Goal: Transaction & Acquisition: Purchase product/service

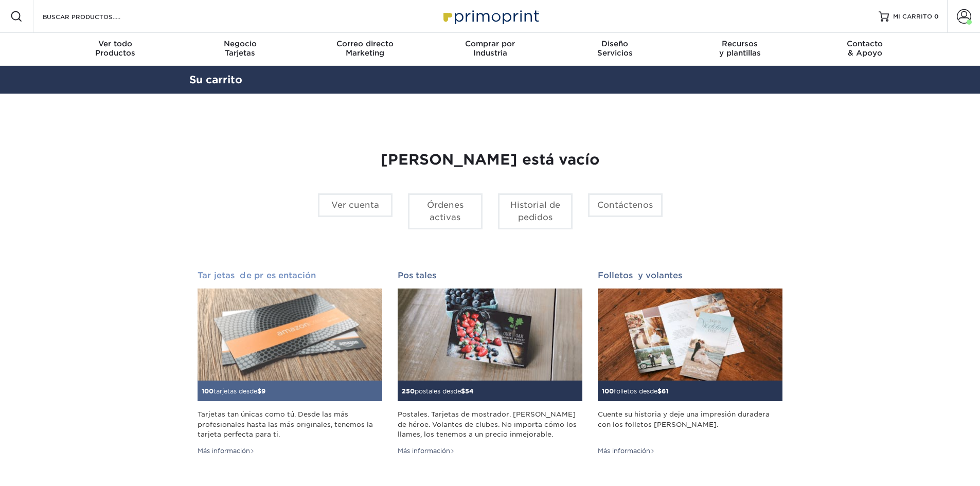
click at [304, 357] on img at bounding box center [290, 335] width 185 height 93
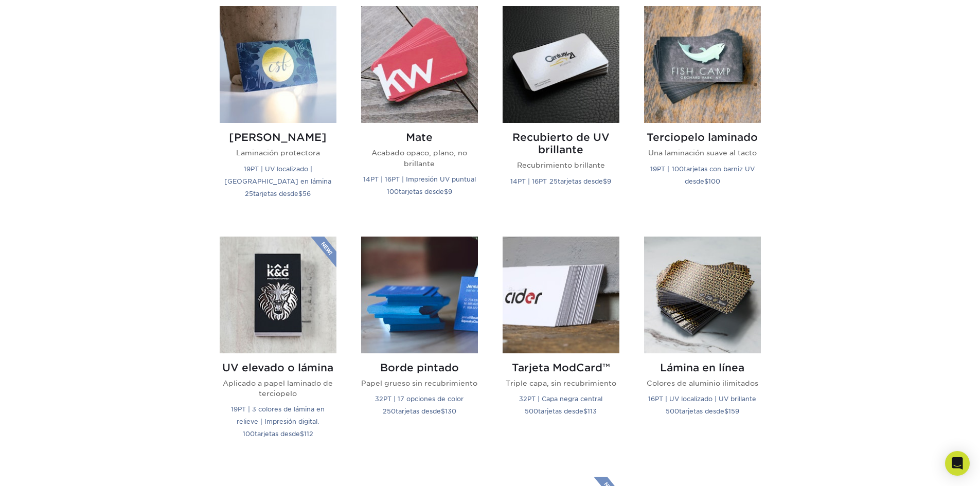
scroll to position [515, 0]
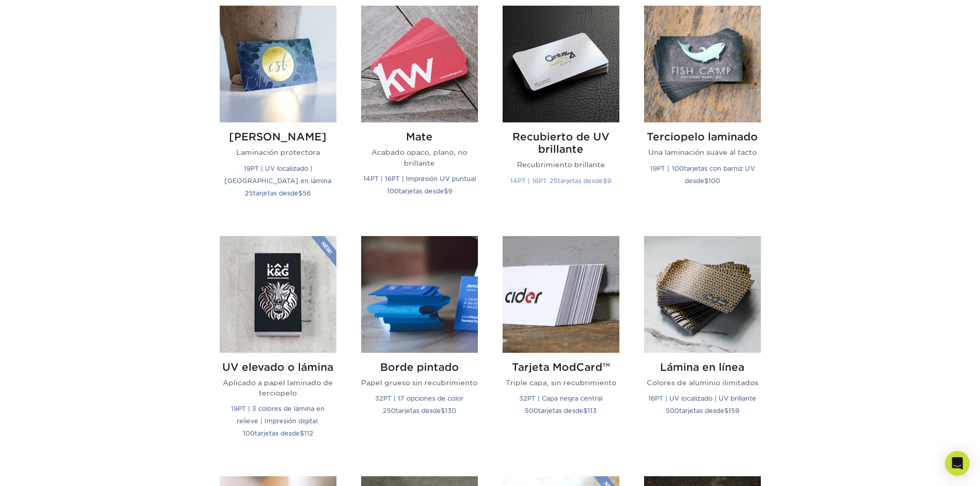
click at [581, 71] on img at bounding box center [561, 64] width 117 height 117
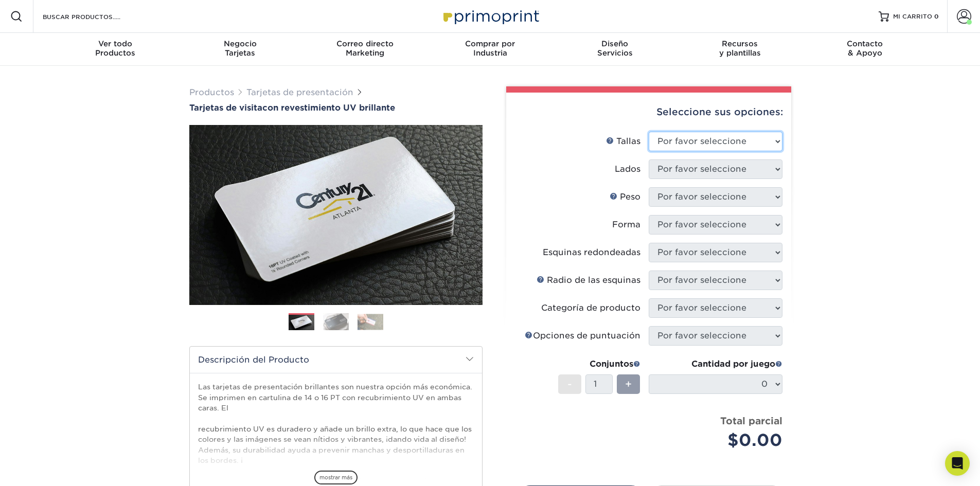
click at [733, 134] on select "Por favor seleccione 1,5" x 3,5" - Mini 1,75" x 3,5" - Mini 2" x 2" - Cuadrado …" at bounding box center [716, 142] width 134 height 20
select select "2.00x3.50"
click at [649, 132] on select "Por favor seleccione 1,5" x 3,5" - Mini 1,75" x 3,5" - Mini 2" x 2" - Cuadrado …" at bounding box center [716, 142] width 134 height 20
click at [721, 174] on select "Por favor seleccione Imprimir ambos lados Imprimir solo el frente" at bounding box center [716, 170] width 134 height 20
select select "13abbda7-1d64-4f25-8bb2-c179b224825d"
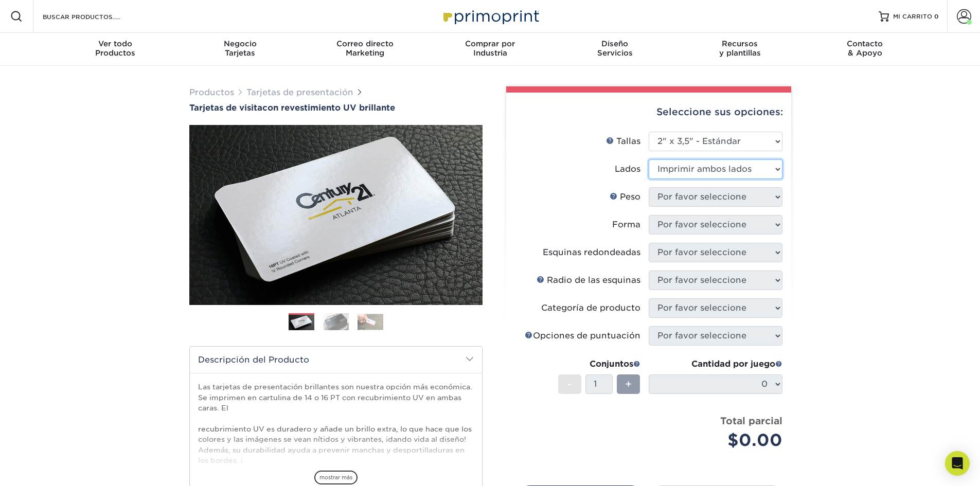
click at [649, 160] on select "Por favor seleccione Imprimir ambos lados Imprimir solo el frente" at bounding box center [716, 170] width 134 height 20
click at [715, 194] on select "Por favor seleccione 16 puntos 14 puntos" at bounding box center [716, 197] width 134 height 20
select select "16PT"
click at [649, 187] on select "Por favor seleccione 16 puntos 14 puntos" at bounding box center [716, 197] width 134 height 20
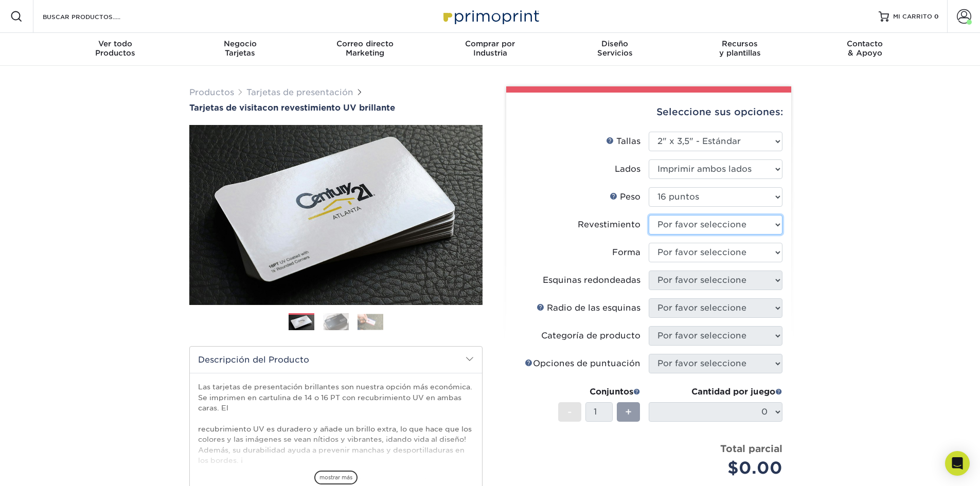
click at [703, 218] on select at bounding box center [716, 225] width 134 height 20
select select "ae367451-b2b8-45df-a344-0f05b6a12993"
click at [649, 215] on select at bounding box center [716, 225] width 134 height 20
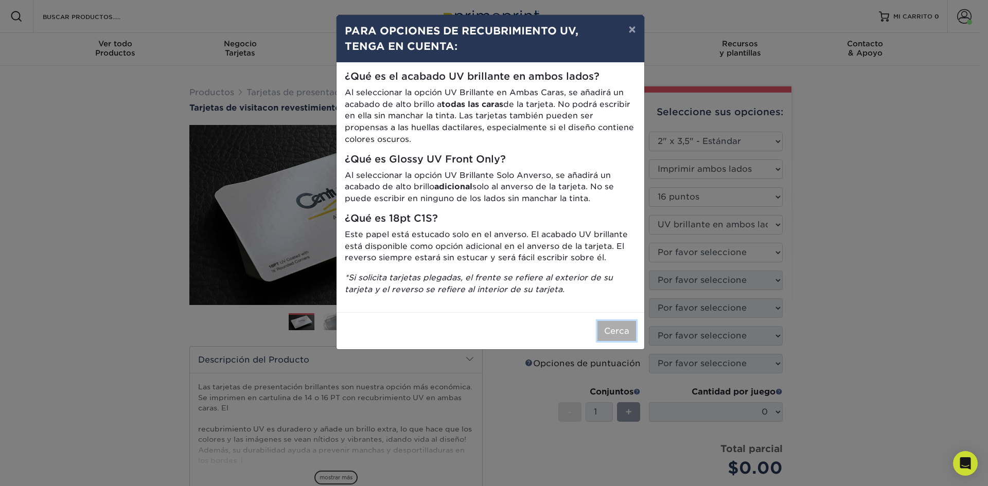
click at [616, 328] on font "Cerca" at bounding box center [616, 331] width 25 height 10
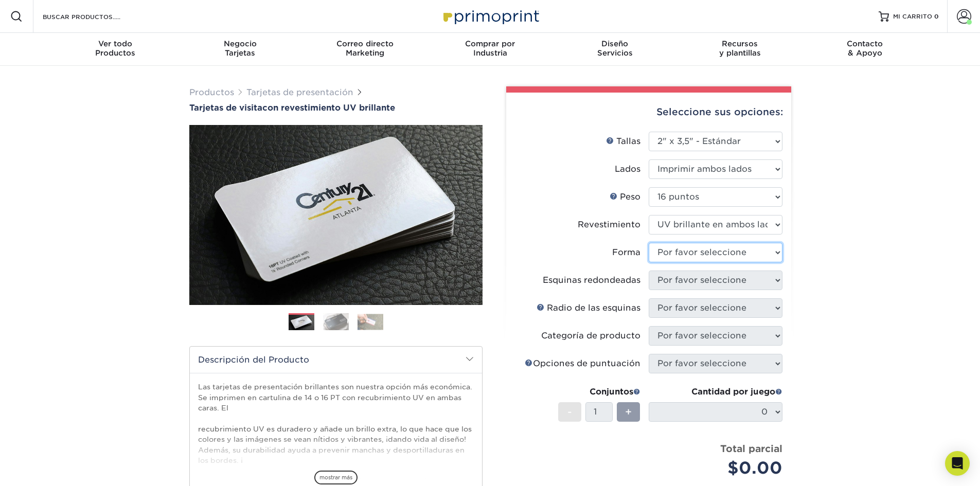
click at [700, 251] on select "Por favor seleccione Estándar Oval" at bounding box center [716, 253] width 134 height 20
select select "standard"
click at [649, 243] on select "Por favor seleccione Estándar Oval" at bounding box center [716, 253] width 134 height 20
click at [665, 282] on select "Por favor seleccione Sí - Esquinas redondas 2 Sí - Redondear 4 esquinas No" at bounding box center [716, 281] width 134 height 20
select select "0"
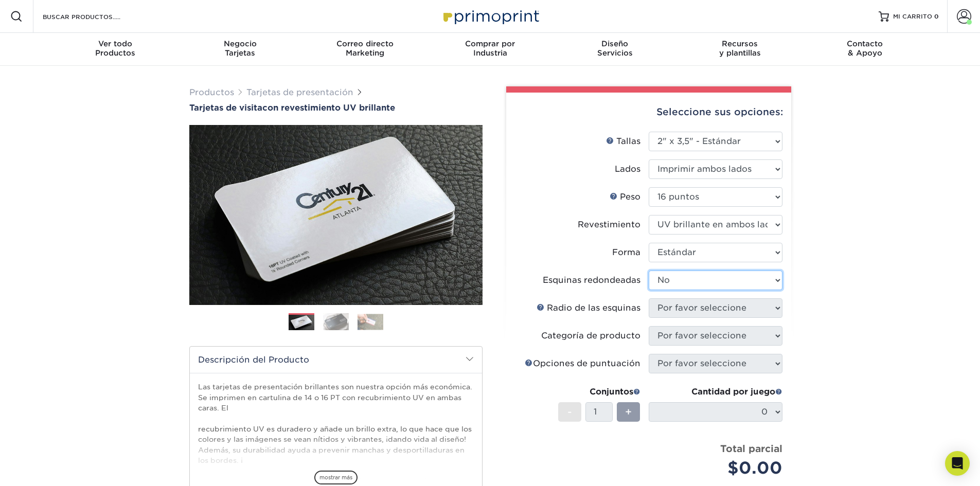
click at [649, 271] on select "Por favor seleccione Sí - Esquinas redondas 2 Sí - Redondear 4 esquinas No" at bounding box center [716, 281] width 134 height 20
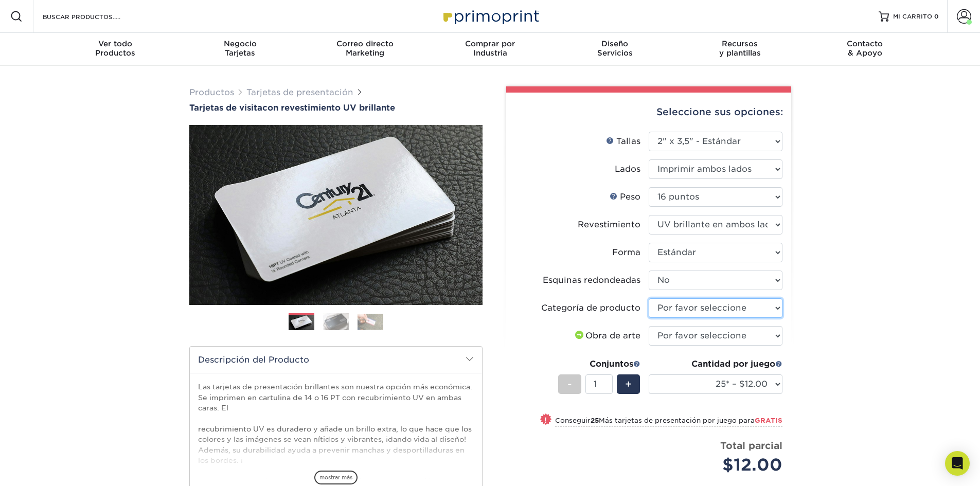
click at [689, 307] on select "Por favor seleccione Tarjetas de presentación" at bounding box center [716, 308] width 134 height 20
select select "3b5148f1-0588-4f88-a218-97bcfdce65c1"
click at [649, 298] on select "Por favor seleccione Tarjetas de presentación" at bounding box center [716, 308] width 134 height 20
click at [676, 335] on select "Por favor seleccione Subiré archivos Necesito un diseño - $100" at bounding box center [716, 336] width 134 height 20
select select "upload"
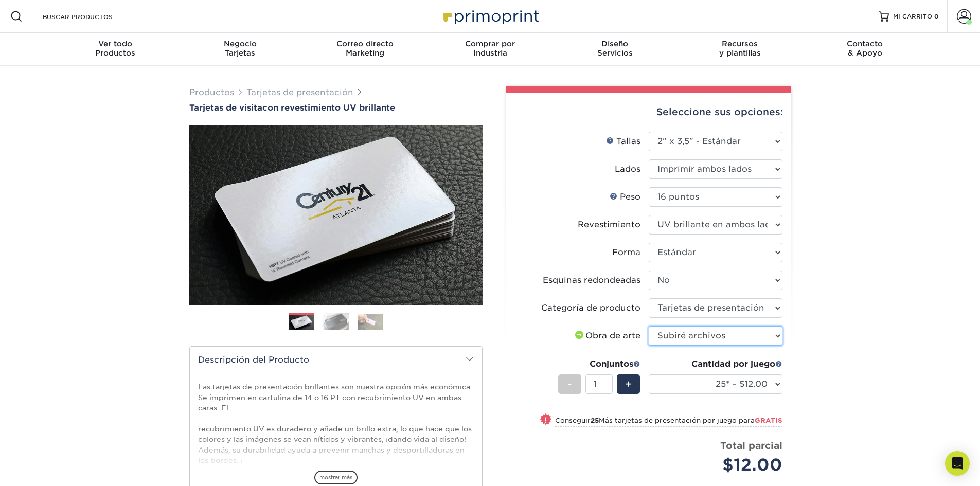
click at [649, 326] on select "Por favor seleccione Subiré archivos Necesito un diseño - $100" at bounding box center [716, 336] width 134 height 20
click at [670, 383] on select "25* – $12.00 50* – $12.00 100* – $12.00 250* – $21.00 500 – $42.00 1000 – $53.0…" at bounding box center [716, 385] width 134 height 20
select select "1000 – $53.00"
click at [649, 375] on select "25* – $12.00 50* – $12.00 100* – $12.00 250* – $21.00 500 – $42.00 1000 – $53.0…" at bounding box center [716, 385] width 134 height 20
click at [668, 382] on select "25* – $12.00 50* – $12.00 100* – $12.00 250* – $21.00 500 – $42.00 1000 – $53.0…" at bounding box center [716, 385] width 134 height 20
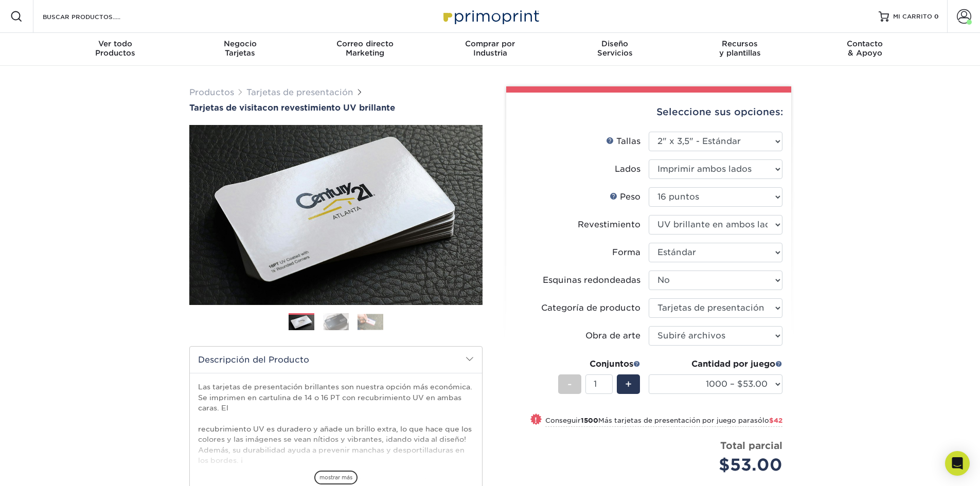
click at [882, 383] on div "Productos Tarjetas de presentación Tarjetas de visita con revestimiento UV bril…" at bounding box center [490, 353] width 980 height 575
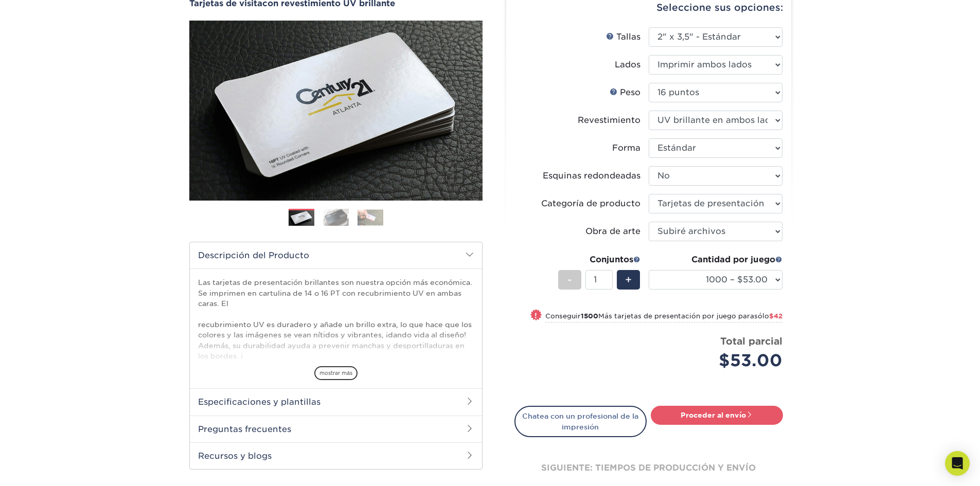
scroll to position [103, 0]
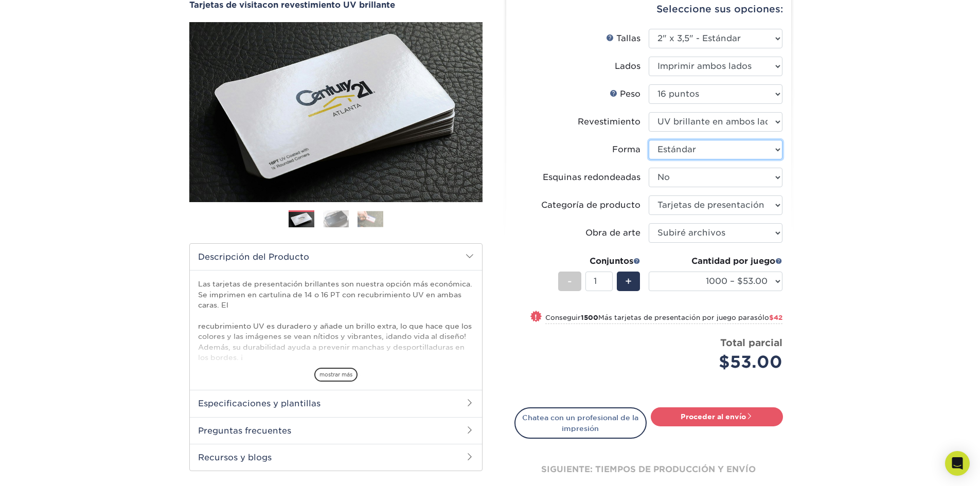
click at [705, 149] on select "Por favor seleccione Estándar Oval" at bounding box center [716, 150] width 134 height 20
click at [731, 417] on font "Proceder al envío" at bounding box center [713, 417] width 65 height 8
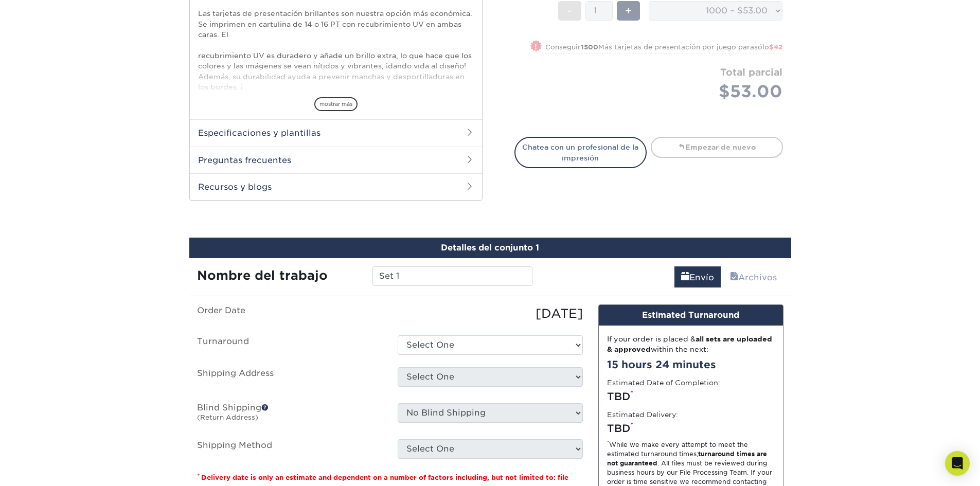
scroll to position [549, 0]
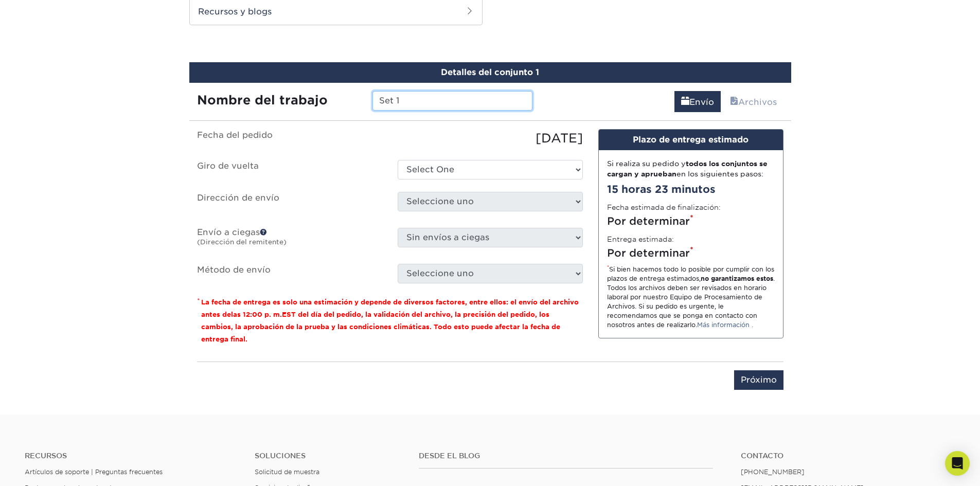
click at [415, 101] on input "Set 1" at bounding box center [453, 101] width 160 height 20
drag, startPoint x: 395, startPoint y: 98, endPoint x: 355, endPoint y: 98, distance: 39.6
click at [355, 98] on div "Nombre del trabajo Set 1" at bounding box center [364, 101] width 351 height 20
type input "reyna salon"
click at [465, 171] on select "Select One 2-4 Business Days 2 Day Next Business Day" at bounding box center [490, 170] width 185 height 20
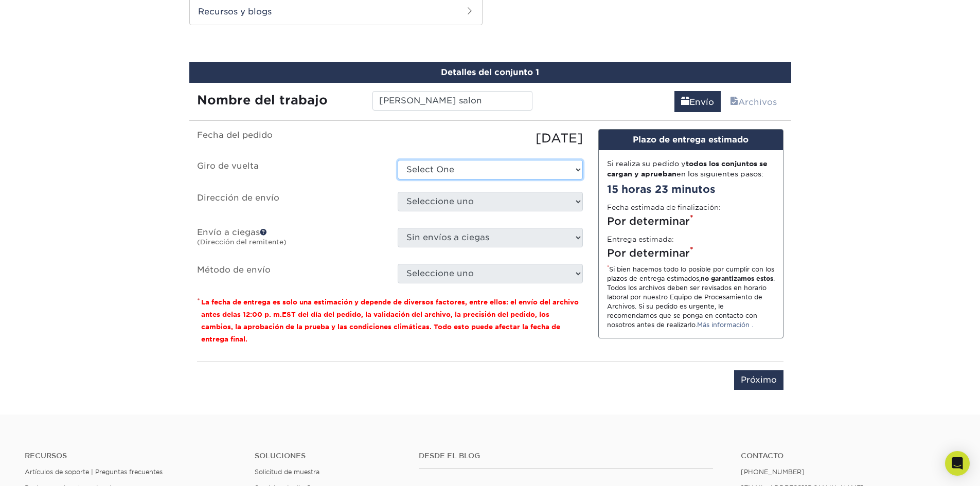
click at [495, 171] on select "Select One 2-4 Business Days 2 Day Next Business Day" at bounding box center [490, 170] width 185 height 20
select select "a4b988fe-bf75-4c9d-ab09-3724192d9116"
click at [398, 160] on select "Select One 2-4 Business Days 2 Day Next Business Day" at bounding box center [490, 170] width 185 height 20
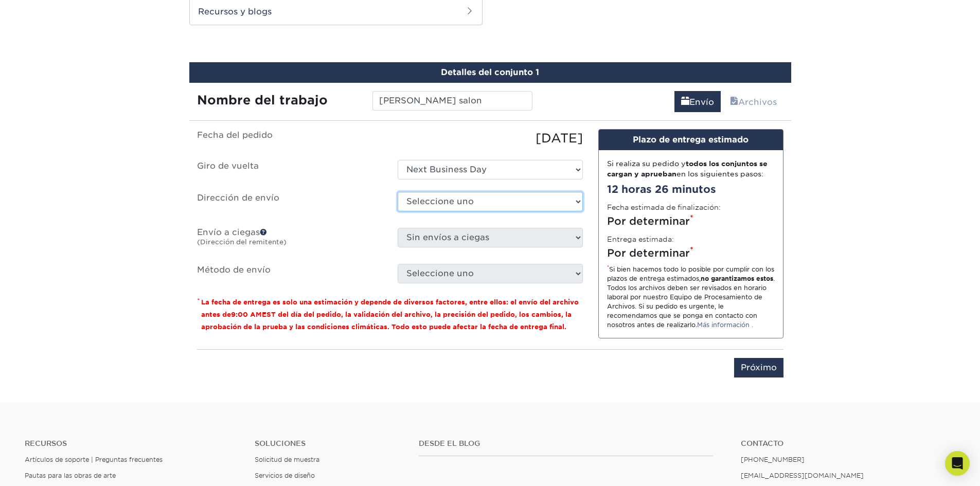
click at [490, 201] on select "Seleccione uno gráficos y letreros + Agregar nueva dirección" at bounding box center [490, 202] width 185 height 20
select select "281527"
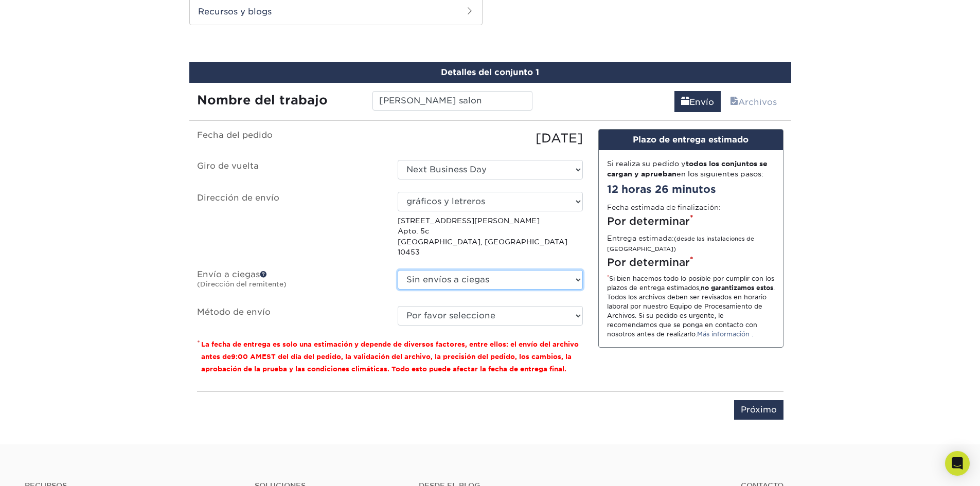
click at [464, 270] on select "Sin envíos a ciegas gráficos y letreros + Agregar nueva dirección" at bounding box center [490, 280] width 185 height 20
select select "281527"
click at [398, 270] on select "Sin envíos a ciegas gráficos y letreros + Agregar nueva dirección" at bounding box center [490, 280] width 185 height 20
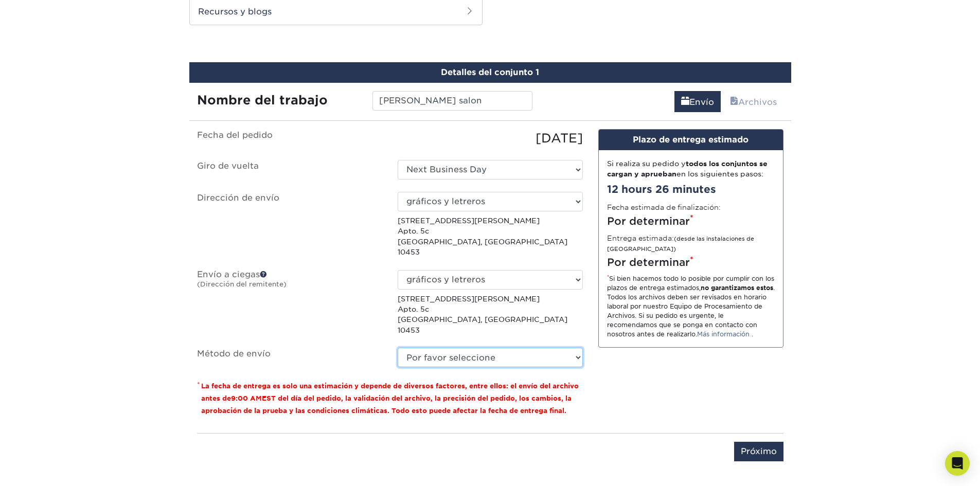
click at [464, 348] on select "Por favor seleccione Envío terrestre (+$8,96) Servicio de envío en 3 días (+$24…" at bounding box center [490, 358] width 185 height 20
select select "13"
click at [398, 348] on select "Por favor seleccione Envío terrestre (+$8,96) Servicio de envío en 3 días (+$24…" at bounding box center [490, 358] width 185 height 20
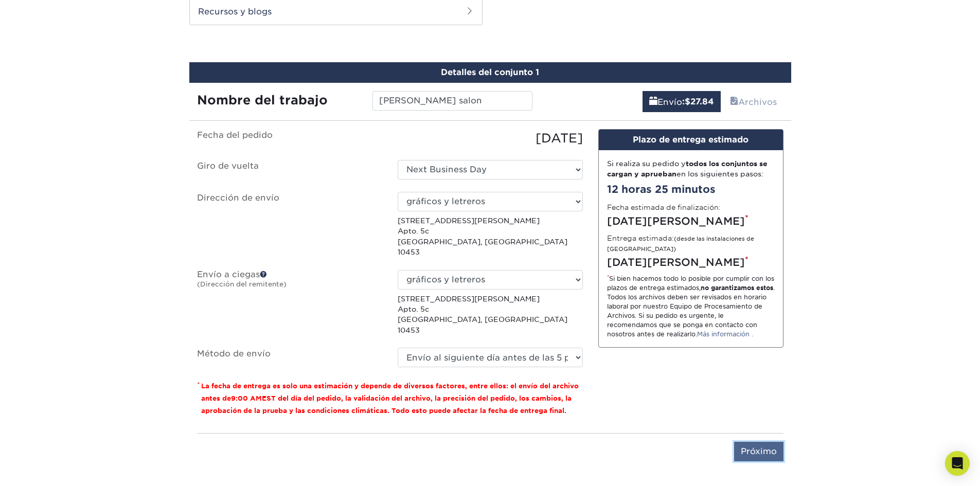
click at [762, 442] on input "Próximo" at bounding box center [758, 452] width 49 height 20
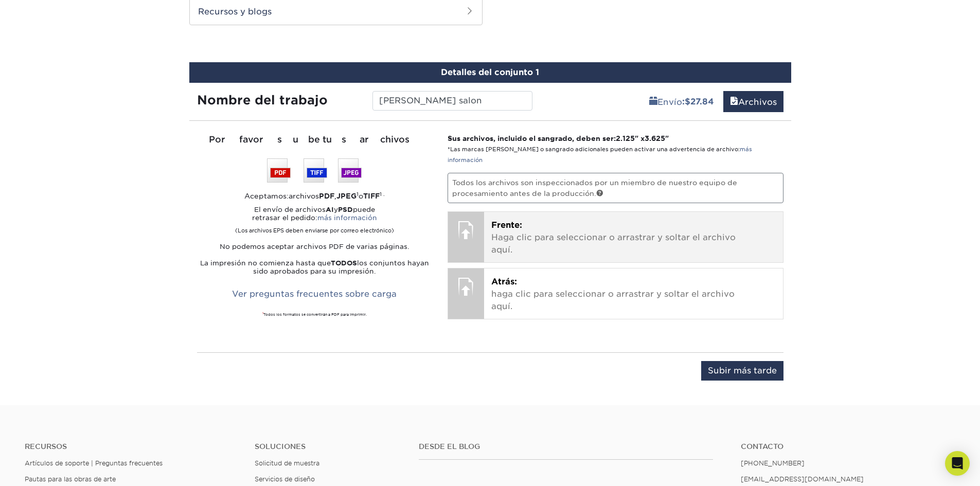
click at [503, 220] on font "Frente:" at bounding box center [506, 225] width 31 height 10
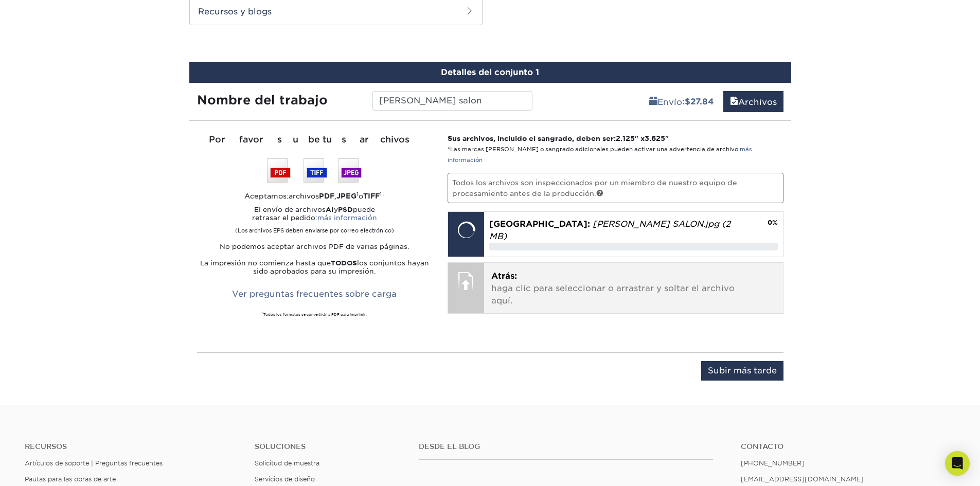
click at [483, 278] on div at bounding box center [466, 281] width 36 height 36
click at [516, 284] on font "haga clic para seleccionar o arrastrar y soltar el archivo aquí." at bounding box center [612, 295] width 243 height 22
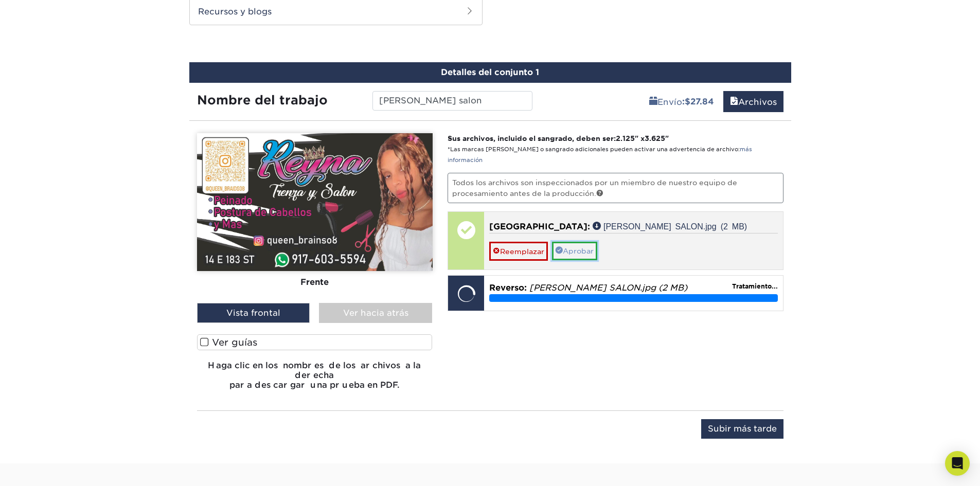
click at [584, 248] on font "Aprobar" at bounding box center [578, 252] width 31 height 8
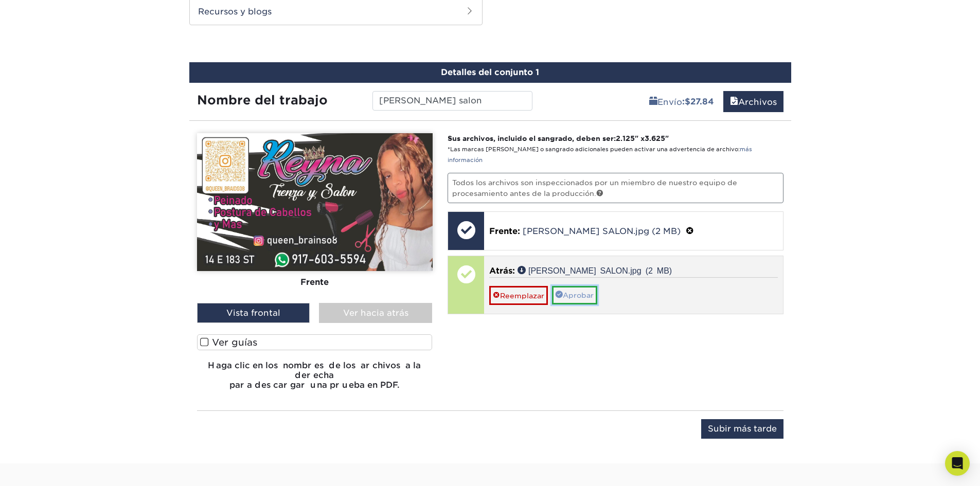
click at [581, 292] on font "Aprobar" at bounding box center [578, 296] width 31 height 8
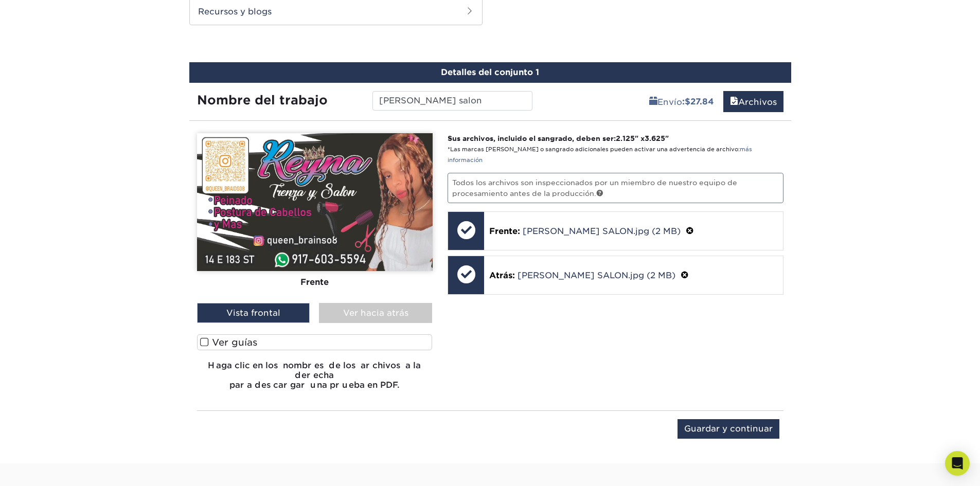
click at [204, 339] on span at bounding box center [204, 343] width 9 height 10
click at [0, 0] on input "Ver guías" at bounding box center [0, 0] width 0 height 0
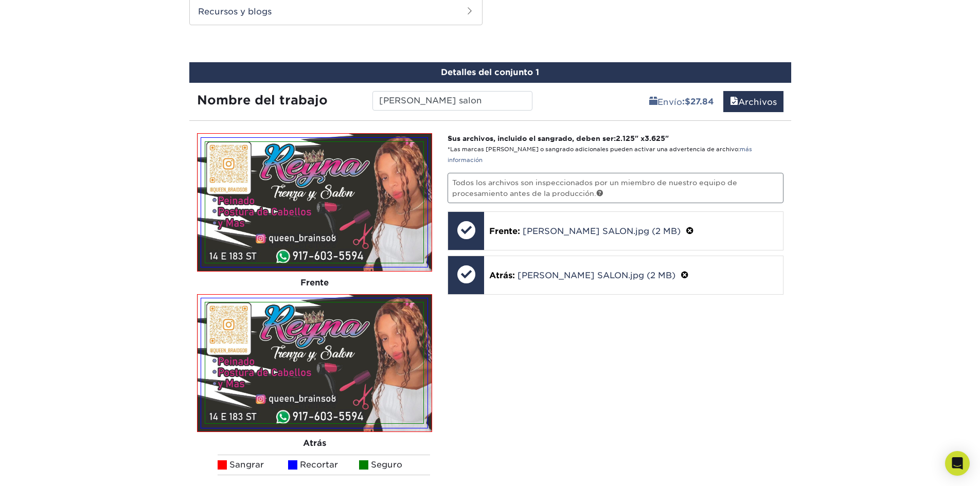
click at [204, 339] on img at bounding box center [314, 362] width 226 height 129
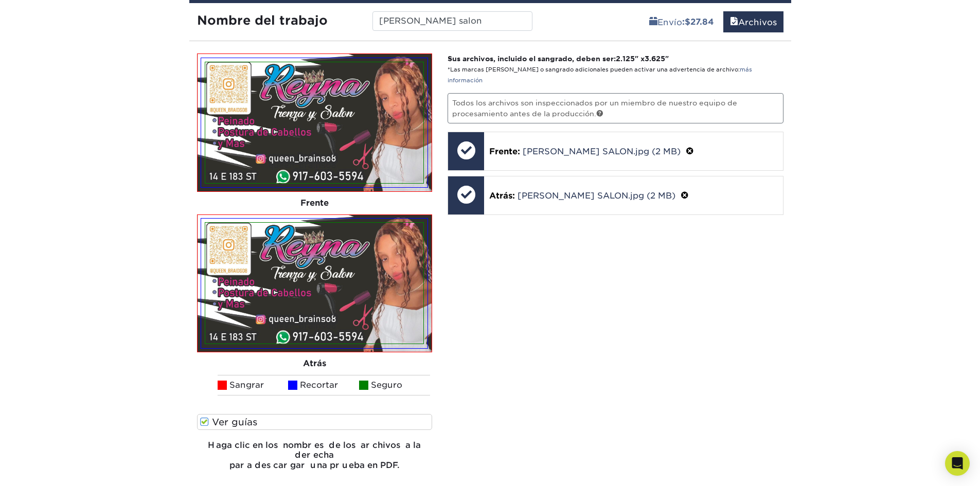
scroll to position [806, 0]
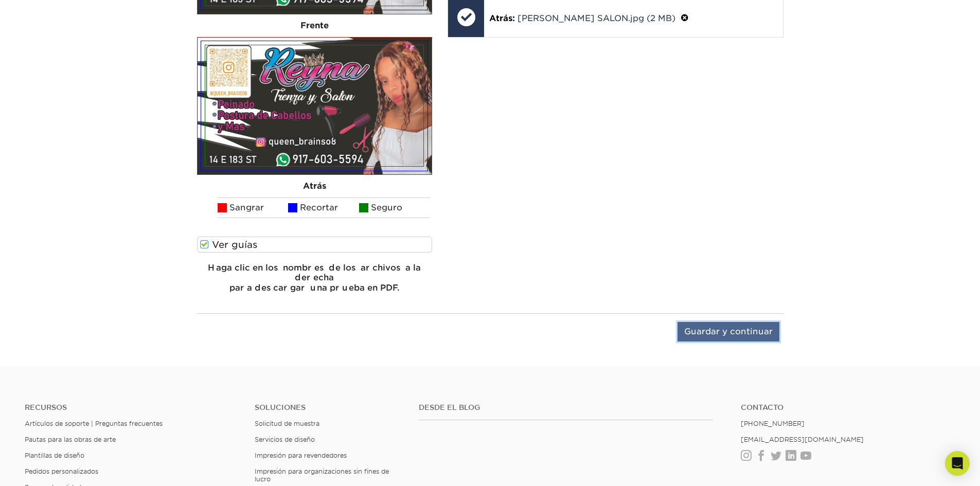
click at [743, 322] on input "Guardar y continuar" at bounding box center [729, 332] width 102 height 20
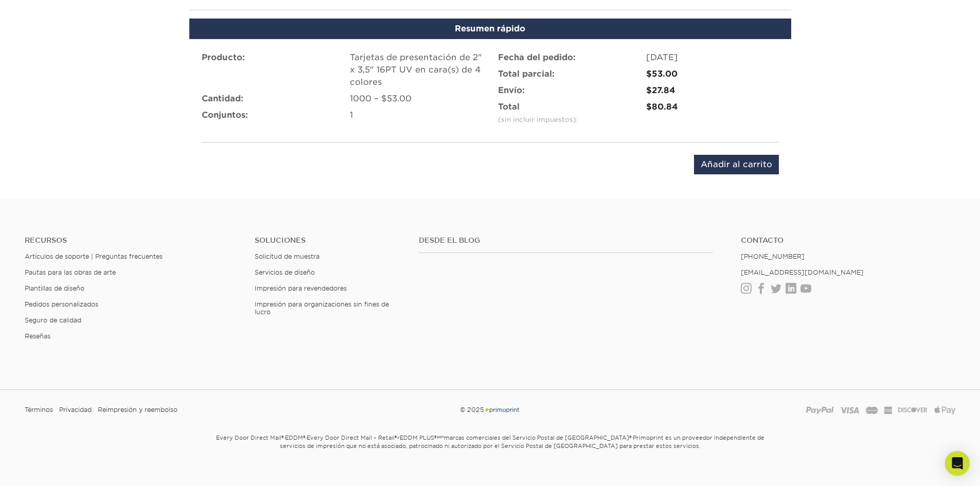
scroll to position [669, 0]
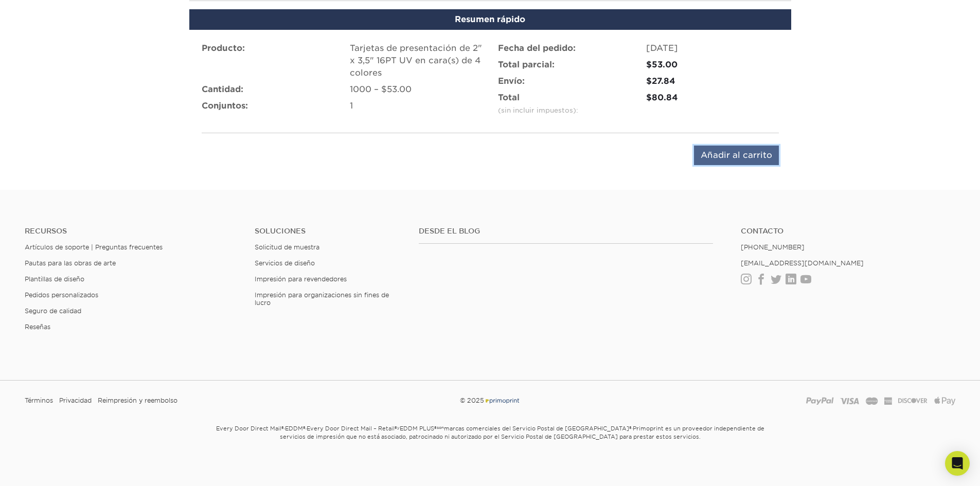
click at [729, 162] on input "Añadir al carrito" at bounding box center [736, 156] width 85 height 20
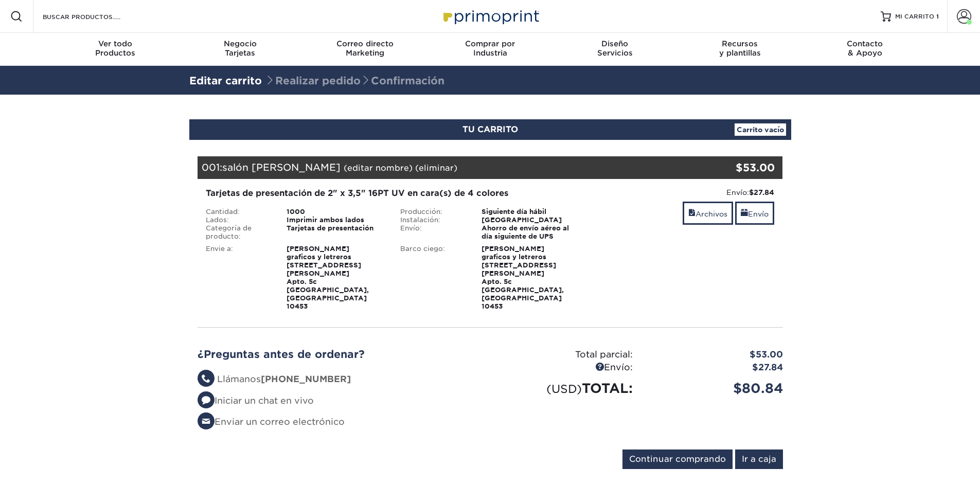
scroll to position [51, 0]
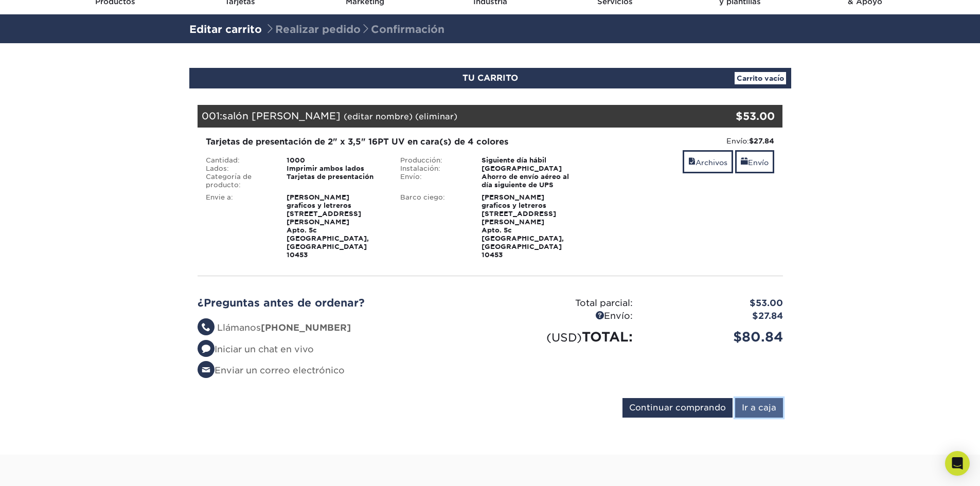
click at [761, 398] on input "Ir a caja" at bounding box center [759, 408] width 48 height 20
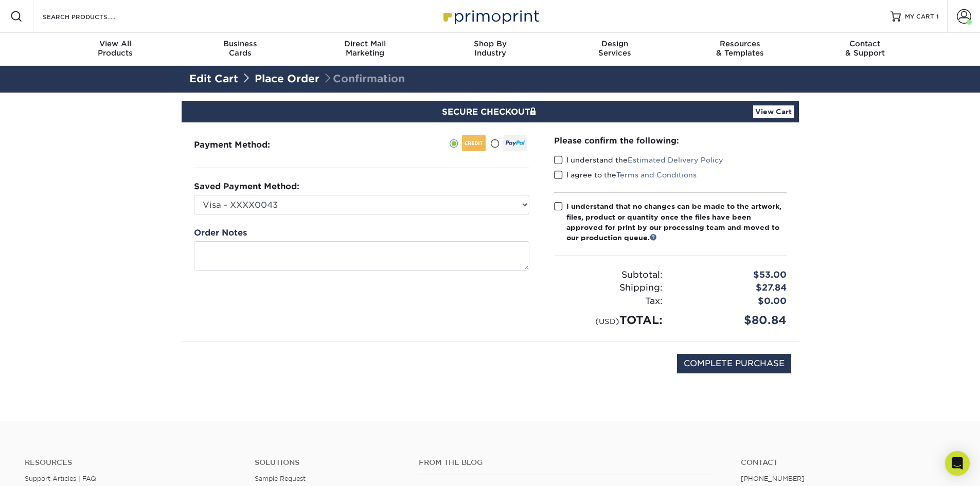
click at [558, 160] on span at bounding box center [558, 160] width 9 height 10
click at [0, 0] on input "I understand the Estimated Delivery Policy" at bounding box center [0, 0] width 0 height 0
click at [561, 173] on span at bounding box center [558, 175] width 9 height 10
click at [0, 0] on input "I agree to the Terms and Conditions" at bounding box center [0, 0] width 0 height 0
click at [560, 206] on span at bounding box center [558, 207] width 9 height 10
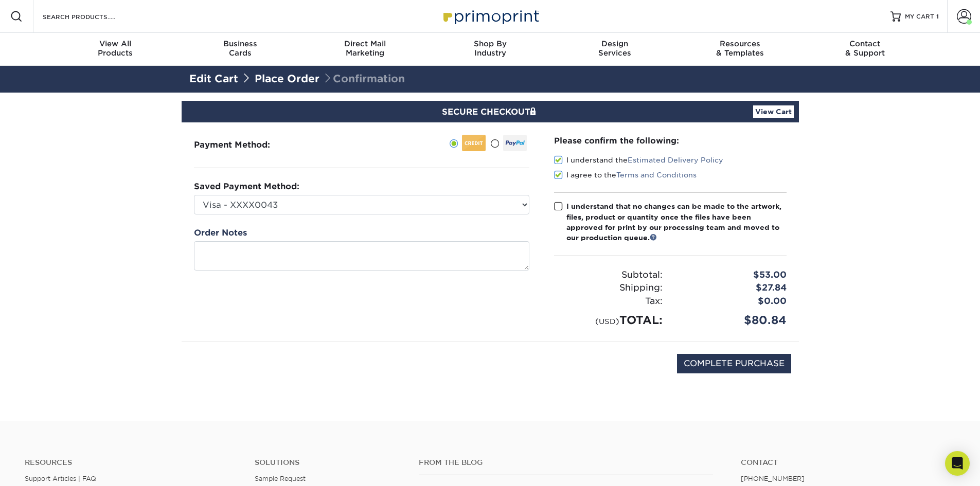
click at [0, 0] on input "I understand that no changes can be made to the artwork, files, product or quan…" at bounding box center [0, 0] width 0 height 0
click at [755, 362] on input "COMPLETE PURCHASE" at bounding box center [734, 364] width 114 height 20
type input "PROCESSING, PLEASE WAIT..."
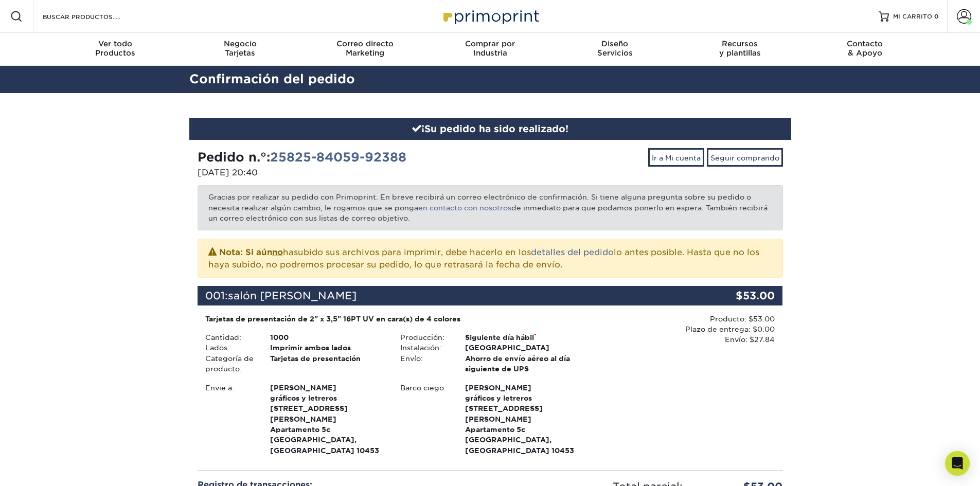
click at [462, 18] on img at bounding box center [490, 16] width 103 height 22
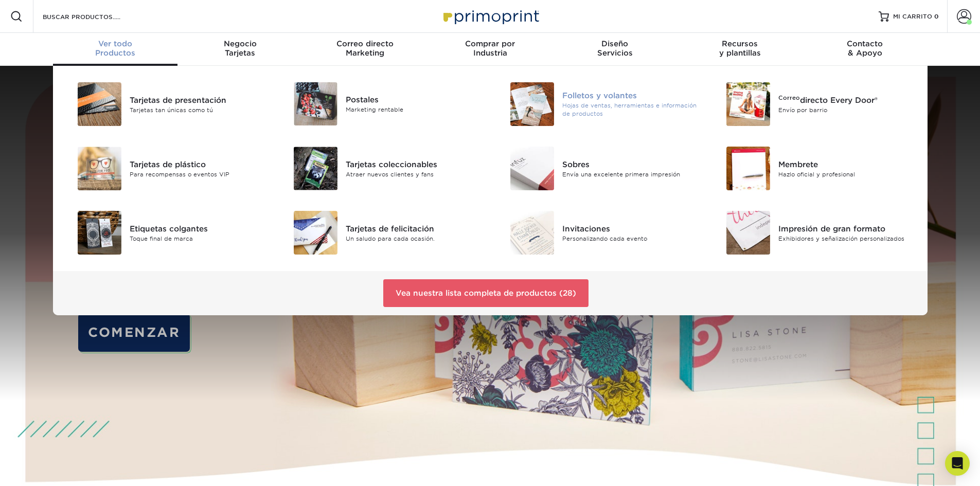
click at [540, 109] on img at bounding box center [532, 104] width 44 height 44
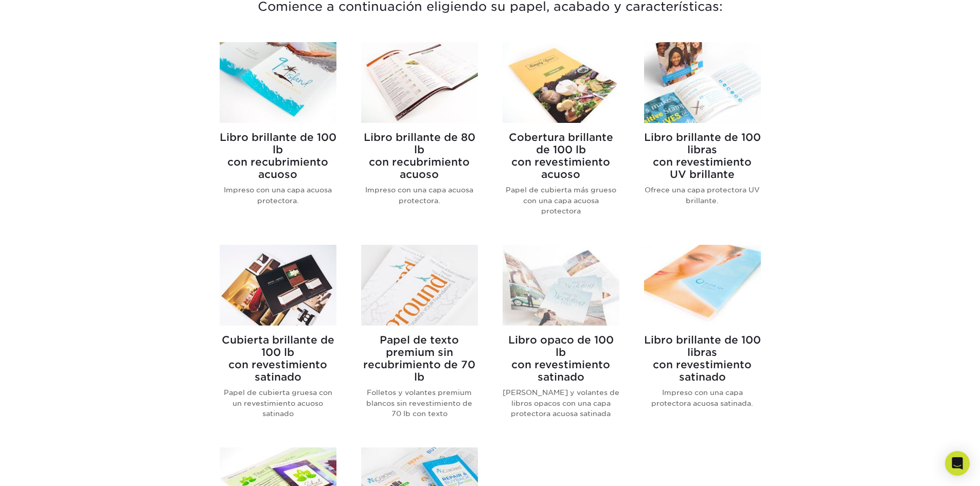
scroll to position [360, 0]
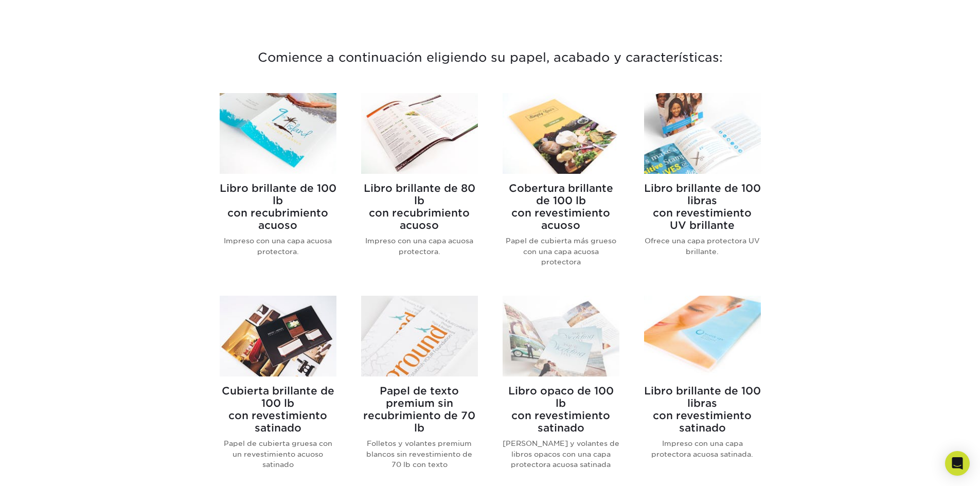
click at [700, 125] on img at bounding box center [702, 133] width 117 height 81
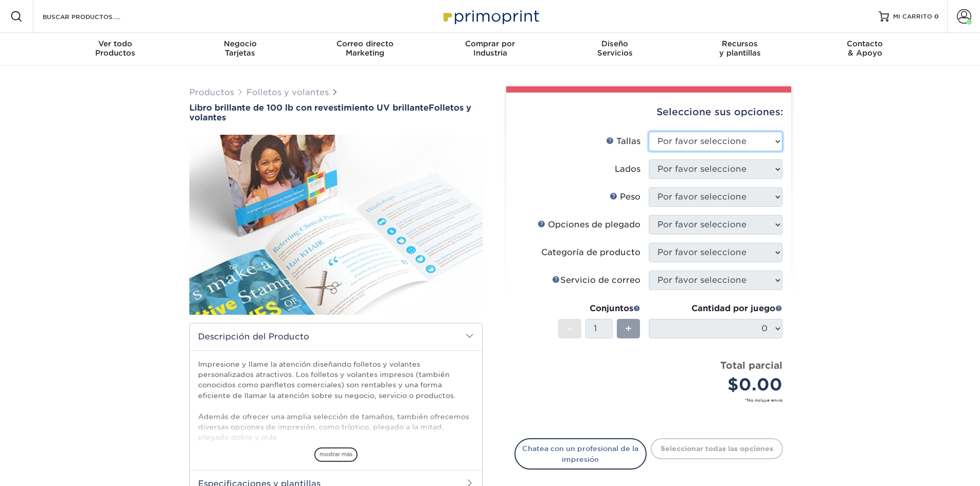
click at [744, 146] on select "Por favor seleccione 3,67" x 8,5" 4" x 6" 4" x 8,5" 4" x 9" 4" x 11" 4,25" x 5,…" at bounding box center [716, 142] width 134 height 20
select select "4.00x6.00"
click at [649, 132] on select "Por favor seleccione 3,67" x 8,5" 4" x 6" 4" x 8,5" 4" x 9" 4" x 11" 4,25" x 5,…" at bounding box center [716, 142] width 134 height 20
click at [720, 167] on select "Por favor seleccione Imprimir ambos lados Imprimir solo el frente" at bounding box center [716, 170] width 134 height 20
select select "13abbda7-1d64-4f25-8bb2-c179b224825d"
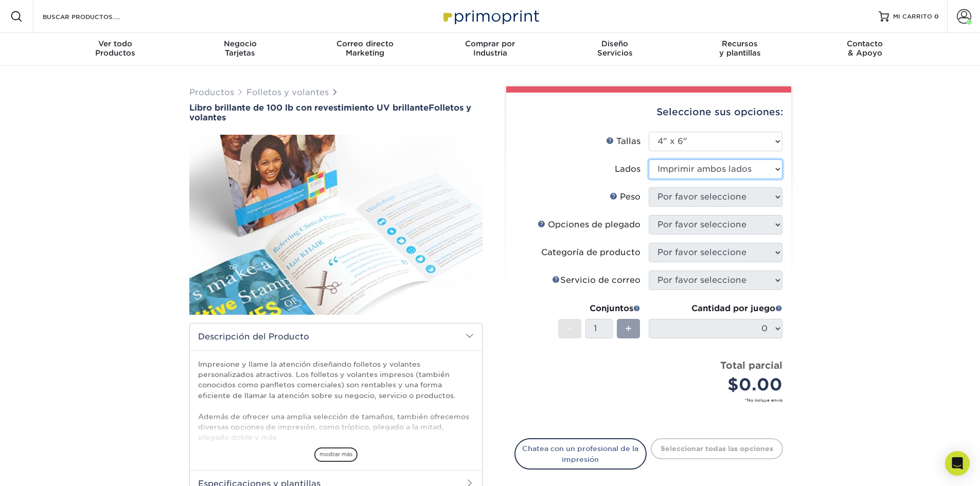
click at [649, 160] on select "Por favor seleccione Imprimir ambos lados Imprimir solo el frente" at bounding box center [716, 170] width 134 height 20
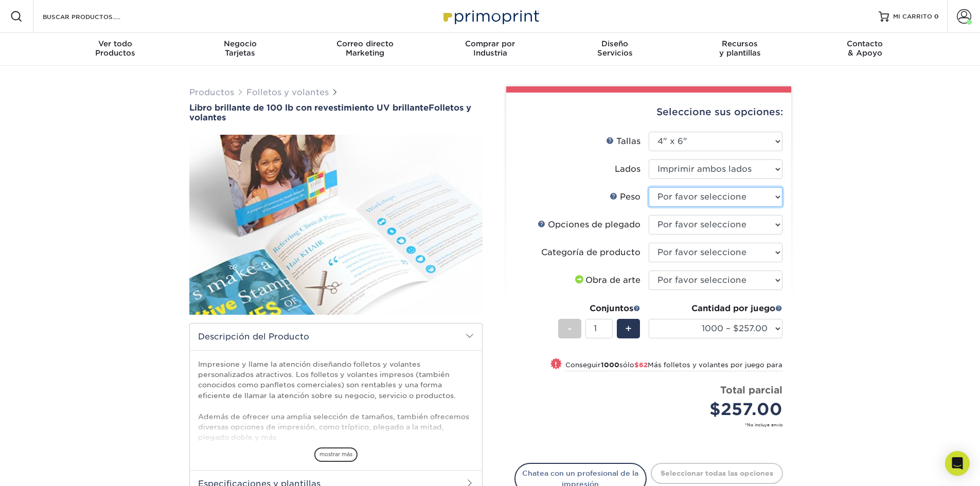
click at [714, 200] on select "Por favor seleccione 100 libras" at bounding box center [716, 197] width 134 height 20
select select "100LB"
click at [649, 187] on select "Por favor seleccione 100 libras" at bounding box center [716, 197] width 134 height 20
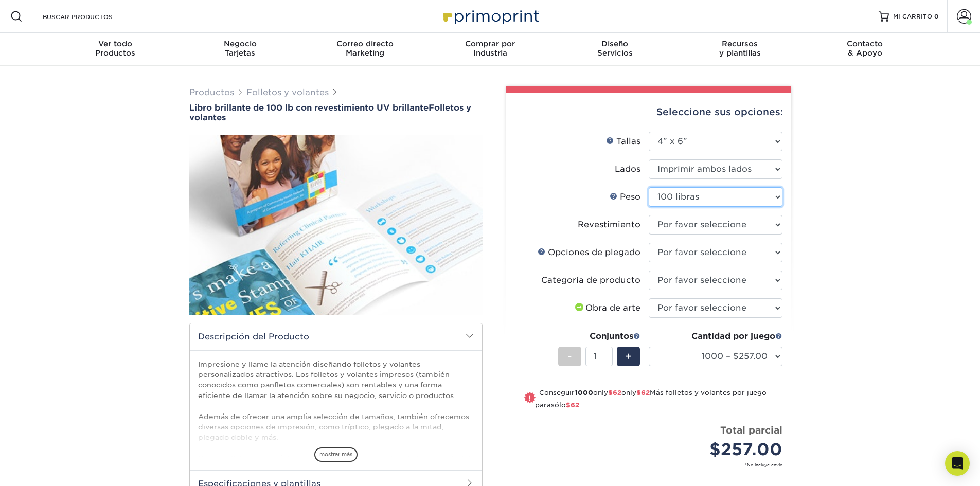
click at [780, 201] on select "Por favor seleccione 100 libras" at bounding box center [716, 197] width 134 height 20
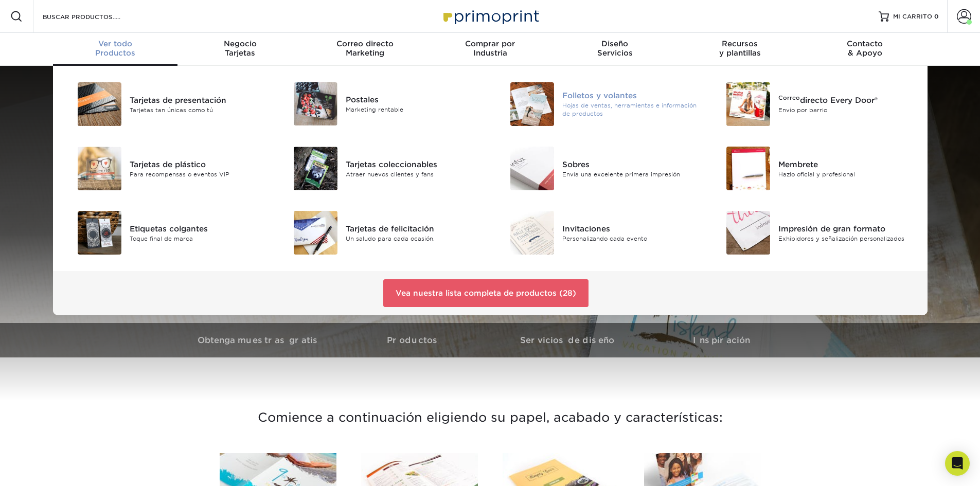
click at [546, 102] on img at bounding box center [532, 104] width 44 height 44
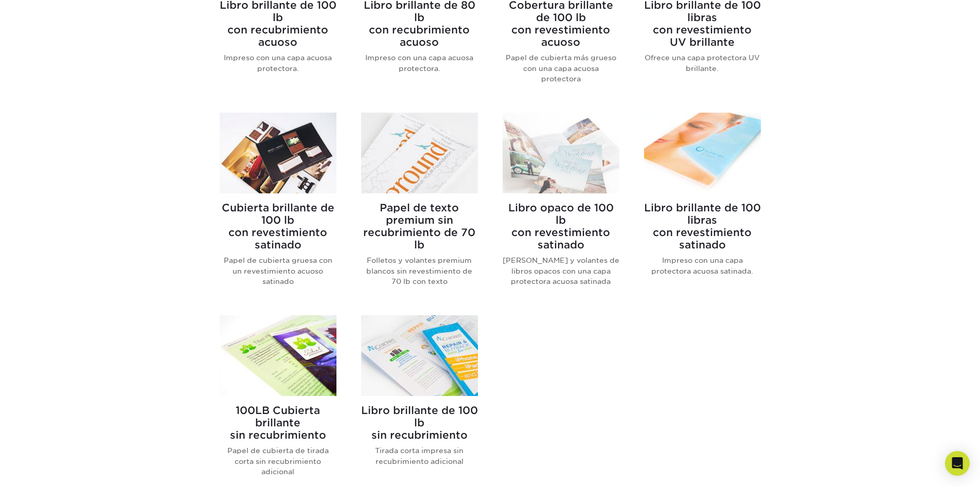
scroll to position [515, 0]
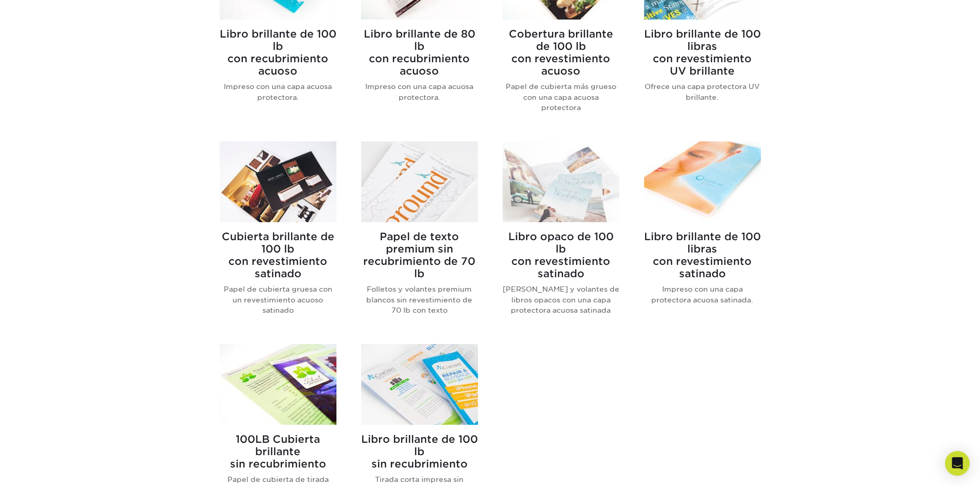
click at [283, 192] on img at bounding box center [278, 182] width 117 height 81
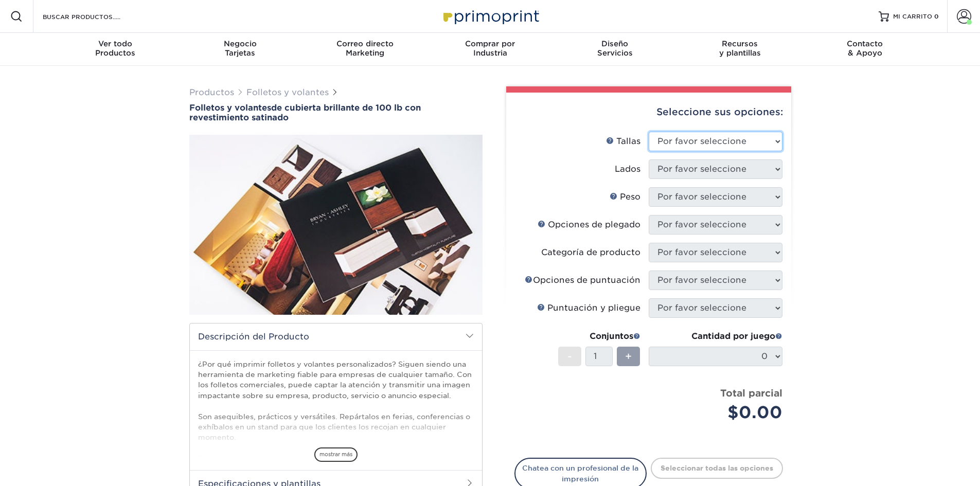
click at [710, 138] on select "Por favor seleccione 3,67" x 8,5" 4" x 8,5" 4" x 11" 4" x 12" 4,25" x 11" 5,5" …" at bounding box center [716, 142] width 134 height 20
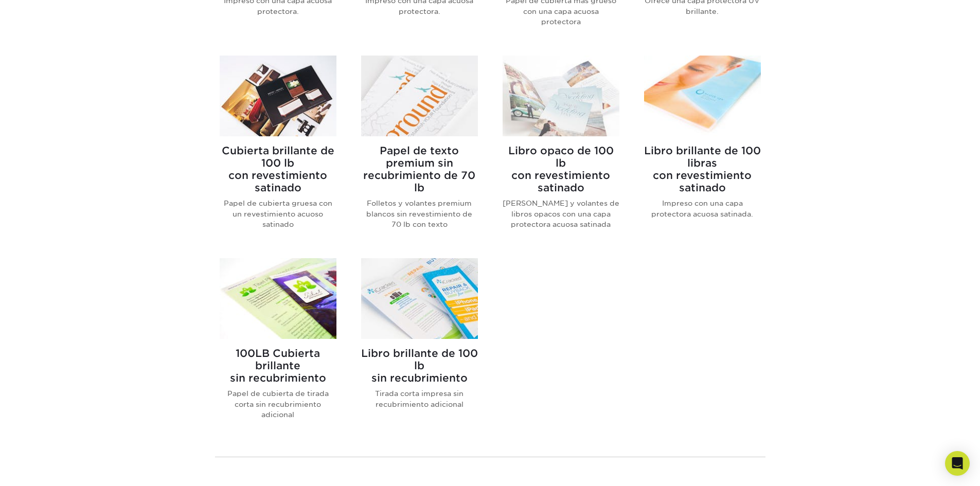
scroll to position [617, 0]
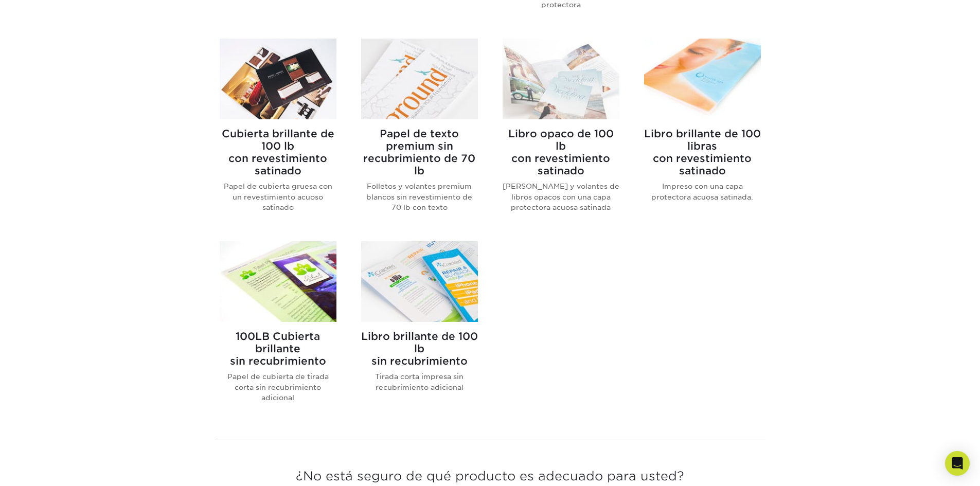
click at [443, 67] on img at bounding box center [419, 79] width 117 height 81
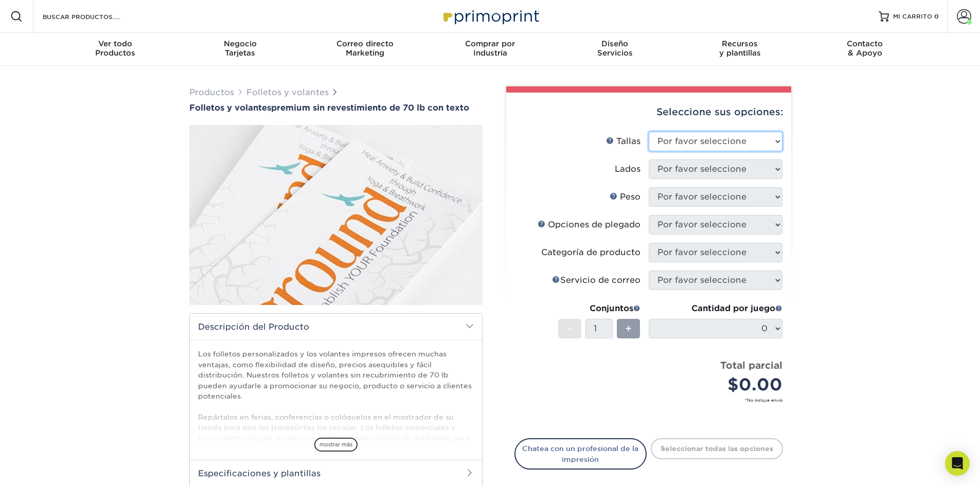
click at [746, 139] on select "Por favor seleccione 3,67" x 8,5" 4" x 6" 4" x 8,5" 4" x 9" 4,25" x 5,5" 4,25" …" at bounding box center [716, 142] width 134 height 20
select select "4.00x6.00"
click at [649, 132] on select "Por favor seleccione 3,67" x 8,5" 4" x 6" 4" x 8,5" 4" x 9" 4,25" x 5,5" 4,25" …" at bounding box center [716, 142] width 134 height 20
click at [697, 169] on select "Por favor seleccione Imprimir ambos lados Imprimir solo el frente" at bounding box center [716, 170] width 134 height 20
select select "13abbda7-1d64-4f25-8bb2-c179b224825d"
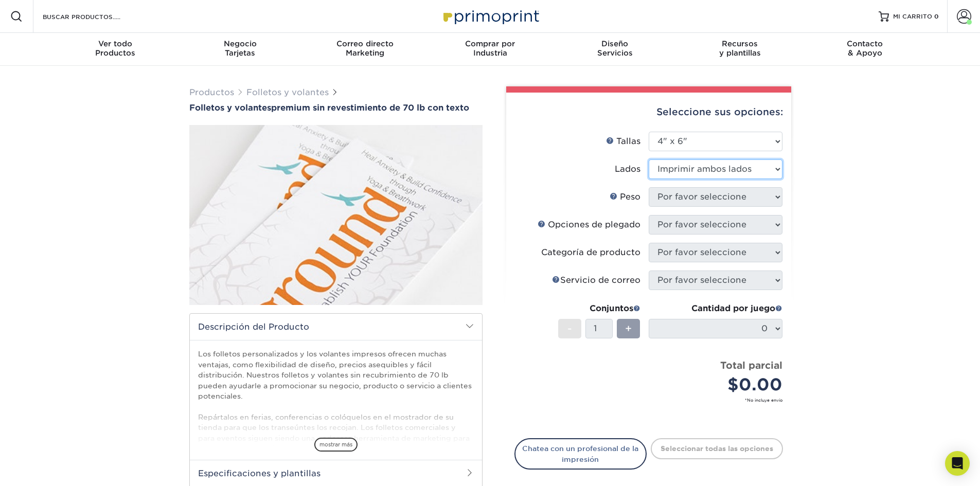
click at [649, 160] on select "Por favor seleccione Imprimir ambos lados Imprimir solo el frente" at bounding box center [716, 170] width 134 height 20
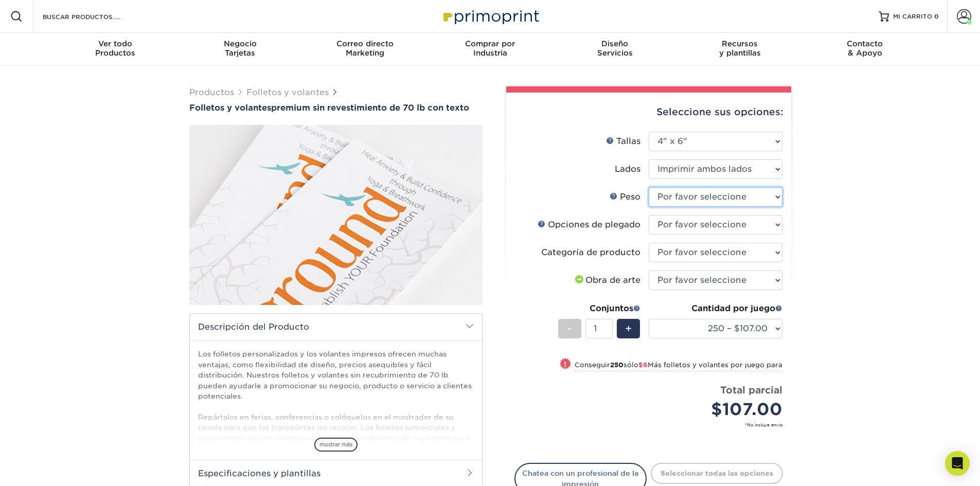
click at [704, 196] on select "Por favor seleccione 70 libras" at bounding box center [716, 197] width 134 height 20
select select "70LB"
click at [649, 187] on select "Por favor seleccione 70 libras" at bounding box center [716, 197] width 134 height 20
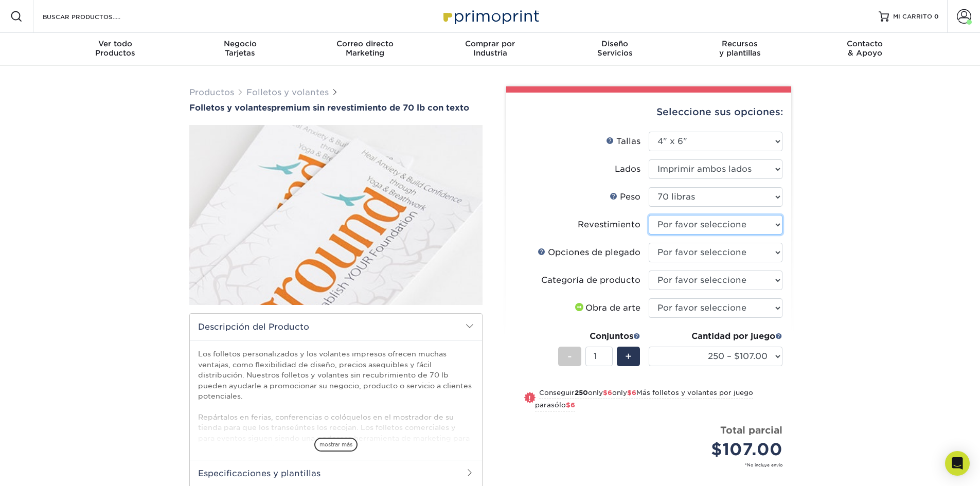
click at [690, 231] on select at bounding box center [716, 225] width 134 height 20
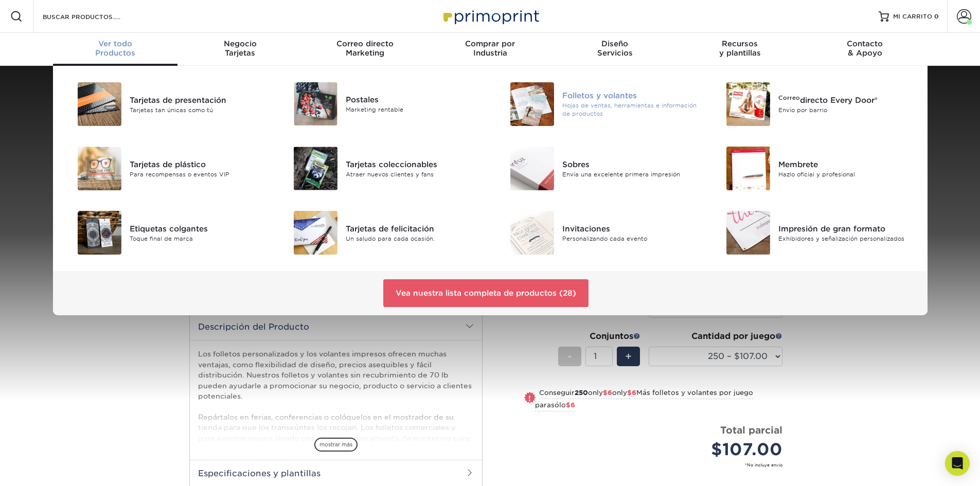
click at [542, 104] on img at bounding box center [532, 104] width 44 height 44
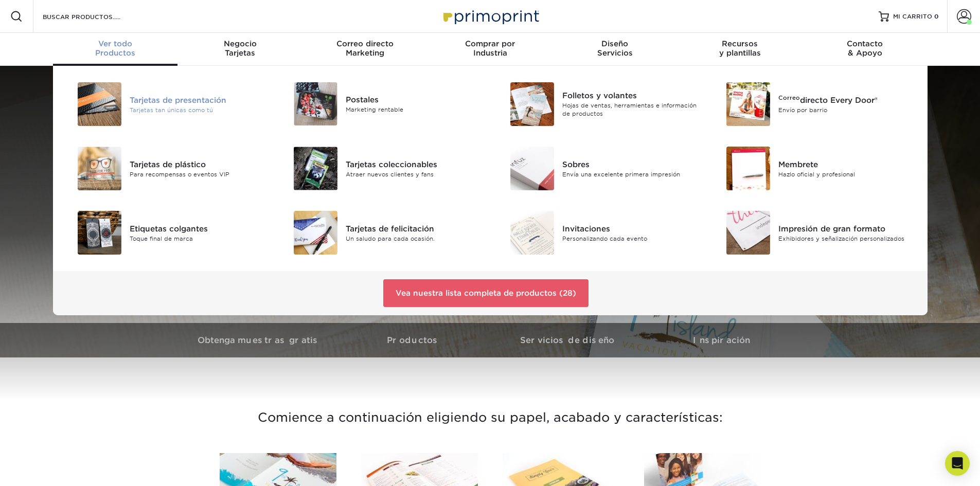
click at [112, 94] on img at bounding box center [100, 104] width 44 height 44
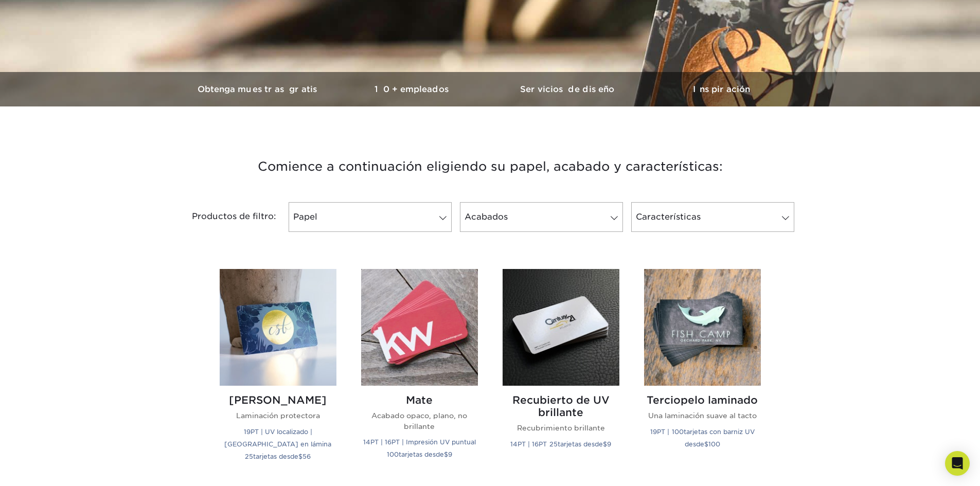
scroll to position [309, 0]
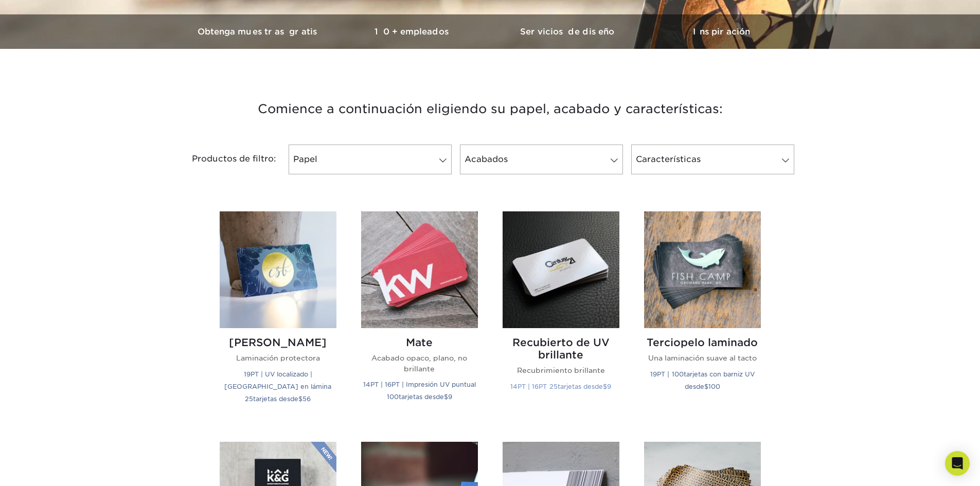
click at [589, 267] on img at bounding box center [561, 269] width 117 height 117
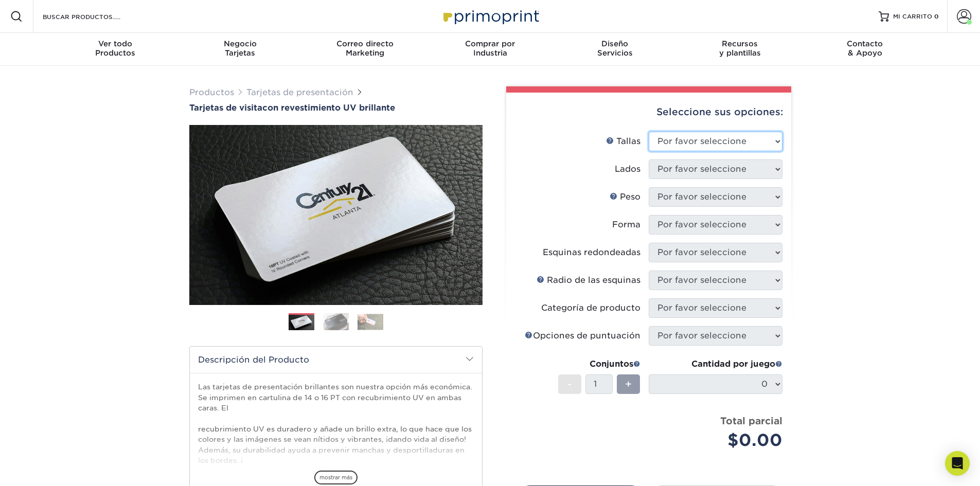
click at [721, 139] on select "Por favor seleccione 1,5" x 3,5" - Mini 1,75" x 3,5" - Mini 2" x 2" - Cuadrado …" at bounding box center [716, 142] width 134 height 20
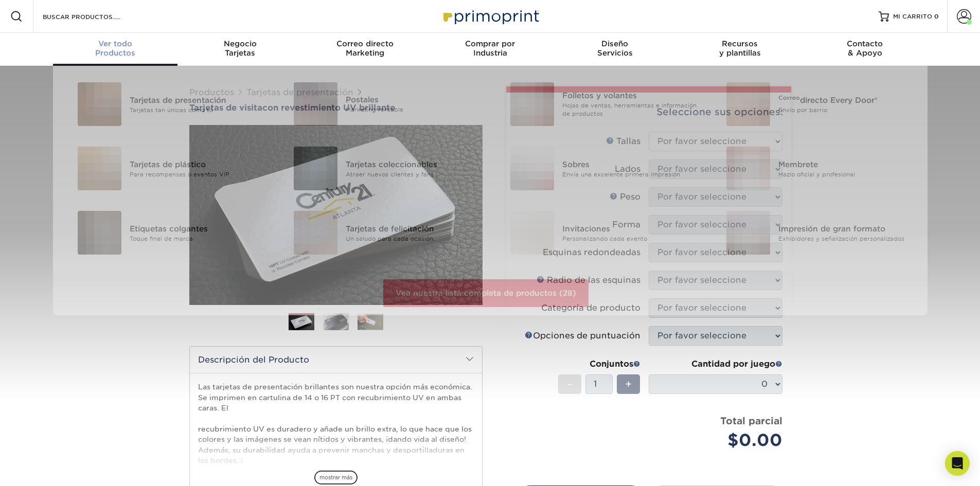
click at [105, 45] on font "Ver todo" at bounding box center [115, 43] width 34 height 9
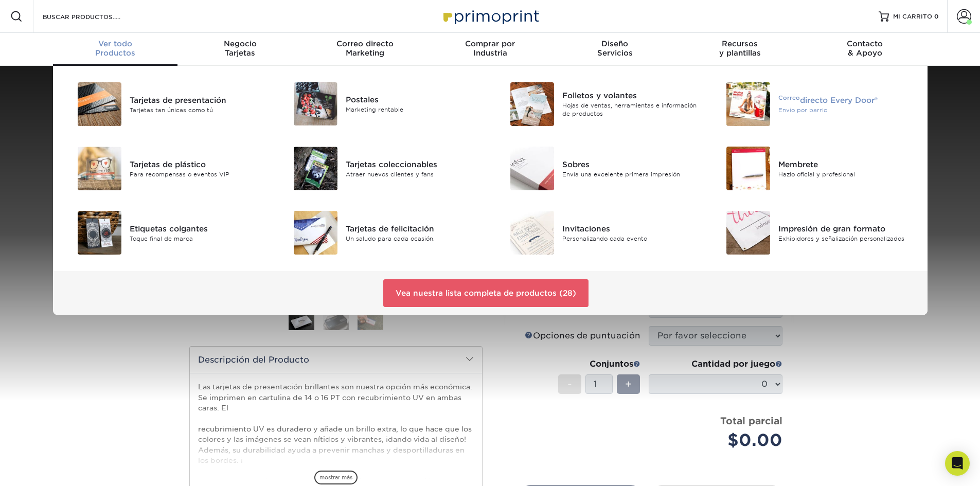
click at [737, 96] on img at bounding box center [749, 104] width 44 height 44
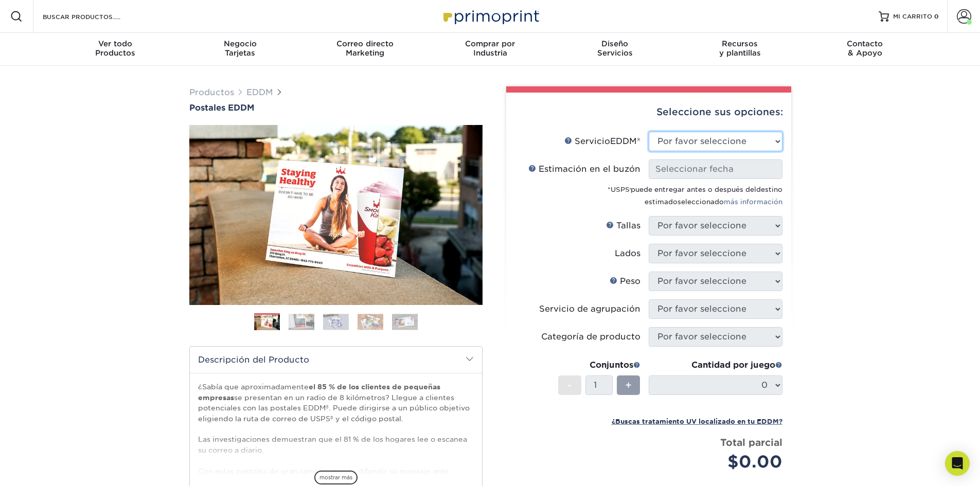
click at [696, 145] on select "Por favor seleccione Servicio completo Sólo impresión" at bounding box center [716, 142] width 134 height 20
select select "print_only"
click at [649, 132] on select "Por favor seleccione Servicio completo Sólo impresión" at bounding box center [716, 142] width 134 height 20
select select "-1"
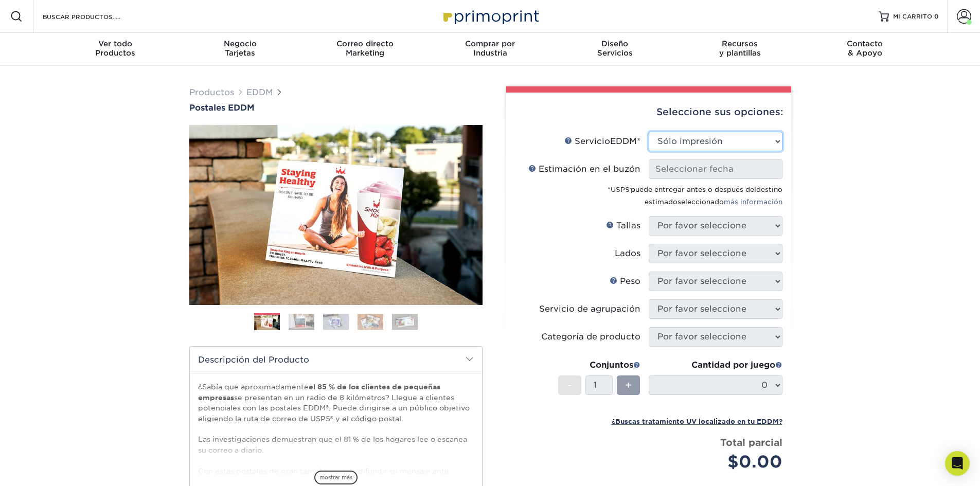
select select "-1"
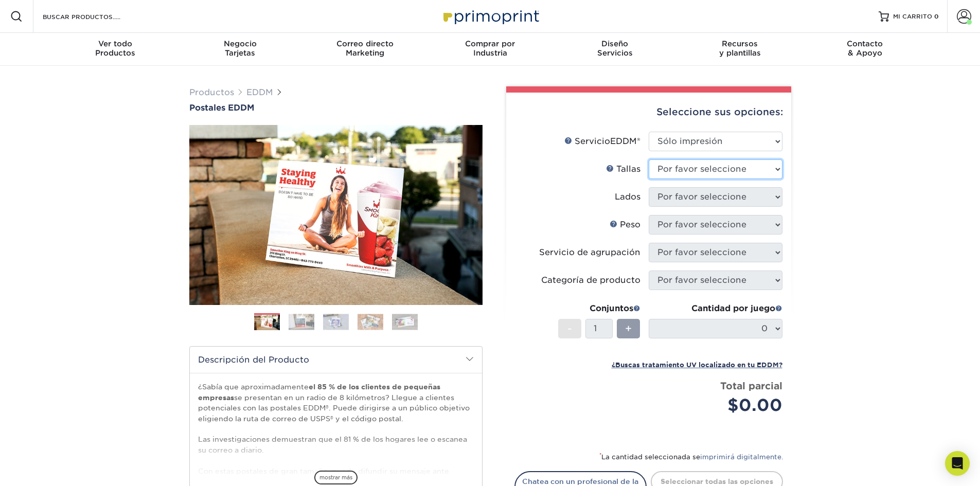
click at [694, 168] on select "Por favor seleccione 4,5" x 12" 6" x 12" 6,5" x 8" 6,5" x 9" 6,5" x 12" 7" x 8,…" at bounding box center [716, 170] width 134 height 20
click at [556, 210] on li "Lados Por favor seleccione" at bounding box center [649, 201] width 268 height 28
click at [708, 165] on select "Por favor seleccione 4,5" x 12" 6" x 12" 6,5" x 8" 6,5" x 9" 6,5" x 12" 7" x 8,…" at bounding box center [716, 170] width 134 height 20
select select "8.00x10.00"
click at [649, 160] on select "Por favor seleccione 4,5" x 12" 6" x 12" 6,5" x 8" 6,5" x 9" 6,5" x 12" 7" x 8,…" at bounding box center [716, 170] width 134 height 20
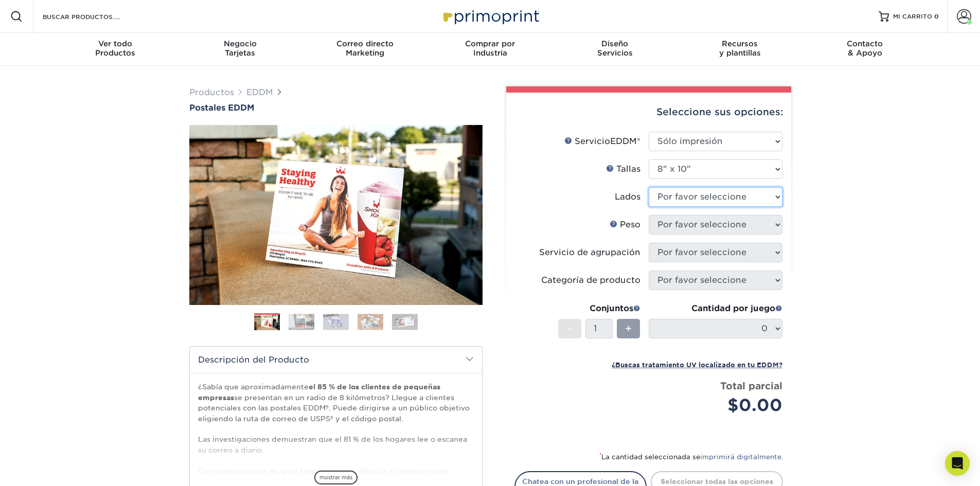
click at [685, 192] on select "Por favor seleccione Imprimir ambos lados Imprimir solo el frente" at bounding box center [716, 197] width 134 height 20
select select "13abbda7-1d64-4f25-8bb2-c179b224825d"
click at [649, 187] on select "Por favor seleccione Imprimir ambos lados Imprimir solo el frente" at bounding box center [716, 197] width 134 height 20
click at [684, 224] on select "Por favor seleccione 16 puntos 14 puntos" at bounding box center [716, 225] width 134 height 20
select select "16PT"
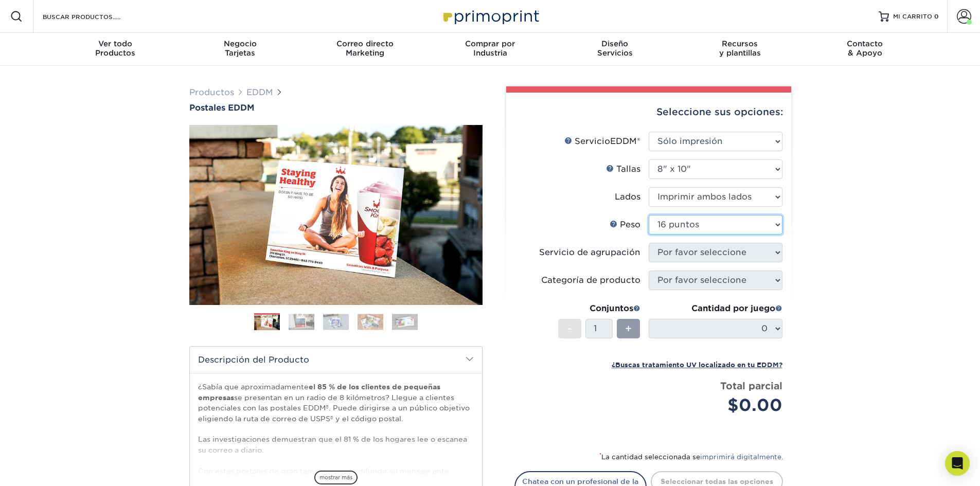
click at [649, 215] on select "Por favor seleccione 16 puntos 14 puntos" at bounding box center [716, 225] width 134 height 20
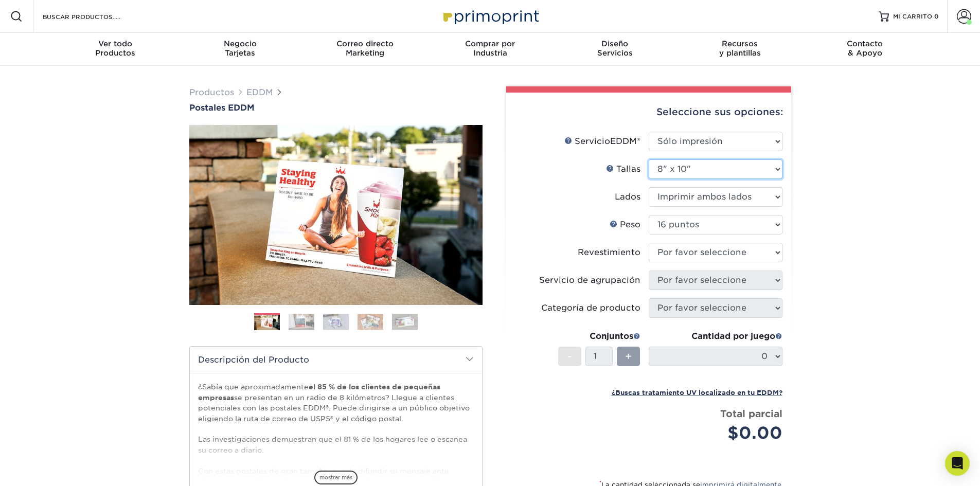
click at [696, 168] on select "Por favor seleccione 4,5" x 12" 6" x 12" 6,5" x 8" 6,5" x 9" 6,5" x 12" 7" x 8,…" at bounding box center [716, 170] width 134 height 20
select select "4.50x12.00"
click at [649, 160] on select "Por favor seleccione 4,5" x 12" 6" x 12" 6,5" x 8" 6,5" x 9" 6,5" x 12" 7" x 8,…" at bounding box center [716, 170] width 134 height 20
select select "-1"
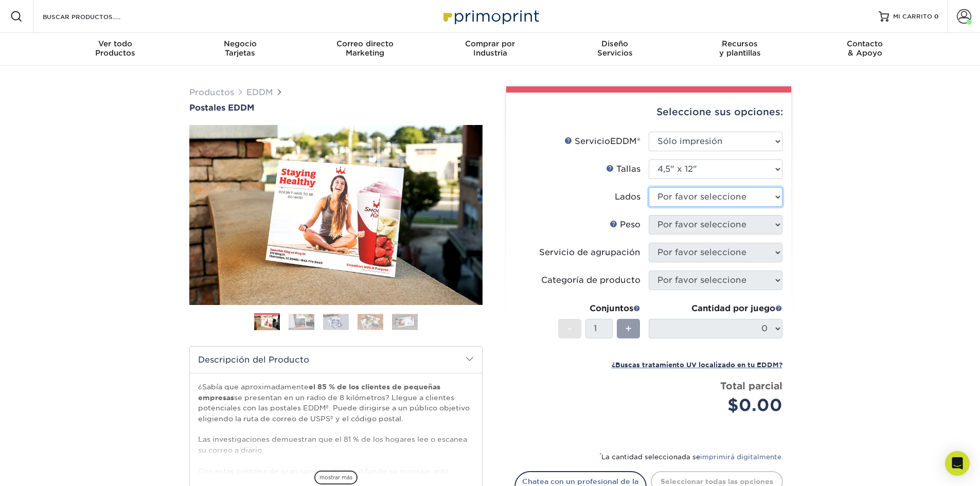
click at [704, 187] on select "Por favor seleccione Imprimir ambos lados Imprimir solo el frente" at bounding box center [716, 197] width 134 height 20
select select "13abbda7-1d64-4f25-8bb2-c179b224825d"
click at [649, 187] on select "Por favor seleccione Imprimir ambos lados Imprimir solo el frente" at bounding box center [716, 197] width 134 height 20
click at [698, 229] on select "Por favor seleccione 14 puntos 16 puntos" at bounding box center [716, 225] width 134 height 20
click at [649, 215] on select "Por favor seleccione 14 puntos 16 puntos" at bounding box center [716, 225] width 134 height 20
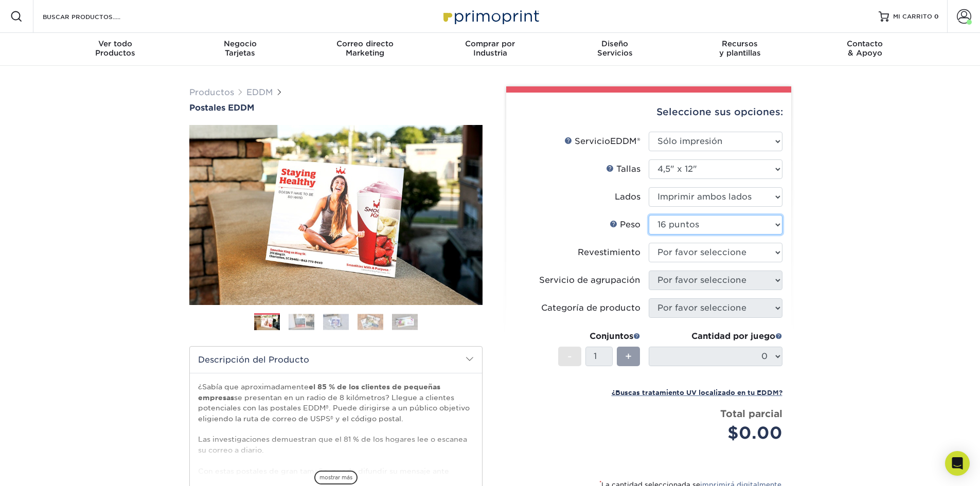
click at [679, 226] on select "Por favor seleccione 14 puntos 16 puntos" at bounding box center [716, 225] width 134 height 20
select select "14PT"
click at [649, 215] on select "Por favor seleccione 14 puntos 16 puntos" at bounding box center [716, 225] width 134 height 20
click at [681, 254] on select "Mate" at bounding box center [716, 253] width 134 height 20
select select "ae367451-b2b8-45df-a344-0f05b6a12993"
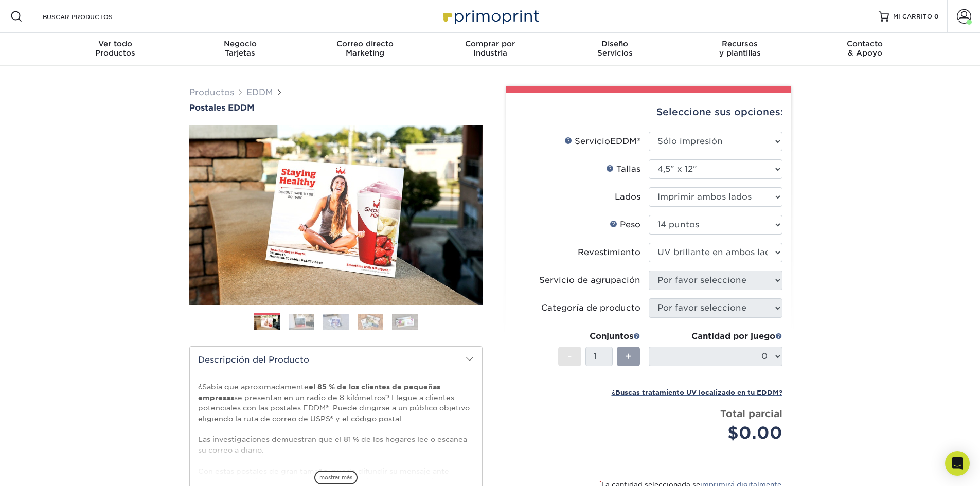
click at [649, 243] on select "Mate" at bounding box center [716, 253] width 134 height 20
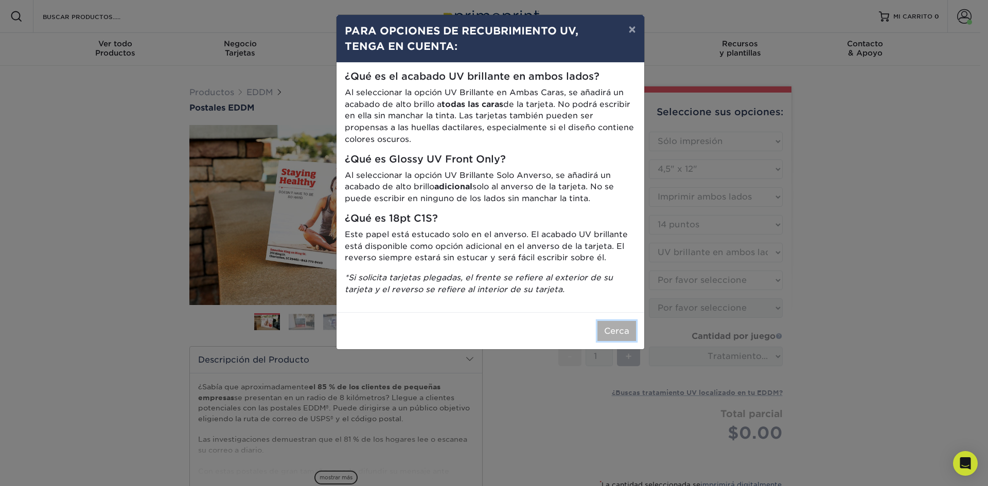
click at [625, 332] on font "Cerca" at bounding box center [616, 331] width 25 height 10
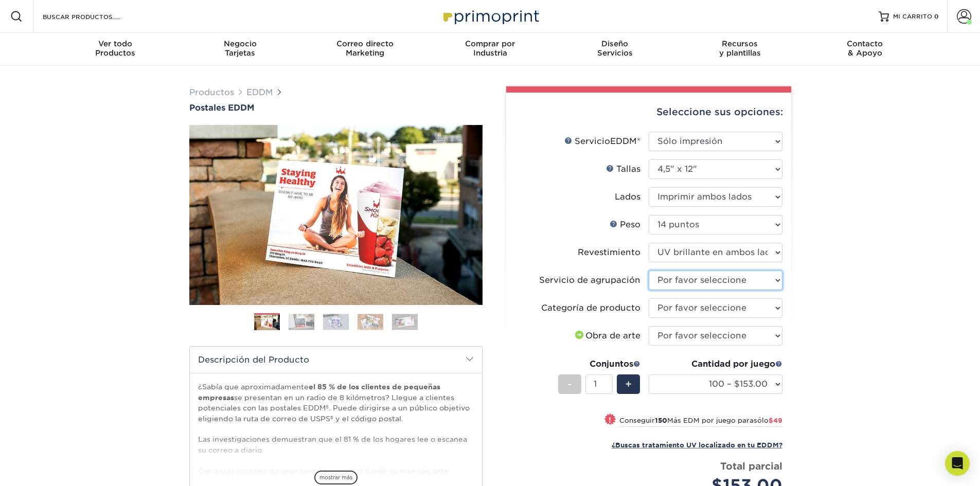
click at [700, 286] on select "Por favor seleccione Sin agrupación de servicios Sí, Paquetes de 50 (+2 Días) S…" at bounding box center [716, 281] width 134 height 20
select select "58689abb-25c0-461c-a4c3-a80b627d6649"
click at [649, 271] on select "Por favor seleccione Sin agrupación de servicios Sí, Paquetes de 50 (+2 Días) S…" at bounding box center [716, 281] width 134 height 20
click at [695, 309] on select "Por favor seleccione Postales" at bounding box center [716, 308] width 134 height 20
select select "9b7272e0-d6c8-4c3c-8e97-d3a1bcdab858"
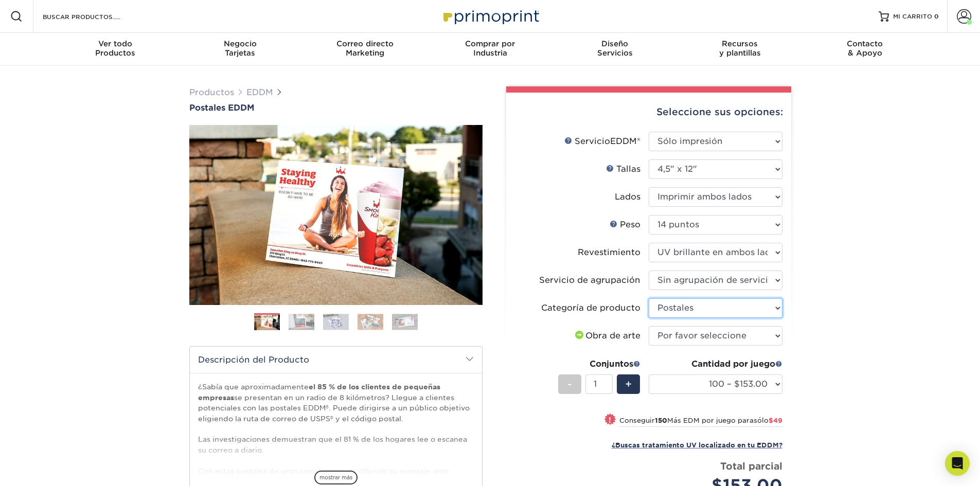
click at [649, 298] on select "Por favor seleccione Postales" at bounding box center [716, 308] width 134 height 20
click at [686, 335] on select "Por favor seleccione Subiré archivos Necesito un diseño - $150" at bounding box center [716, 336] width 134 height 20
select select "upload"
click at [649, 326] on select "Por favor seleccione Subiré archivos Necesito un diseño - $150" at bounding box center [716, 336] width 134 height 20
click at [682, 384] on select "100 – $153.00 250 – $202.00 500 – $232.00 1000 – $262.00 2500 – $439.00 5000 – …" at bounding box center [716, 385] width 134 height 20
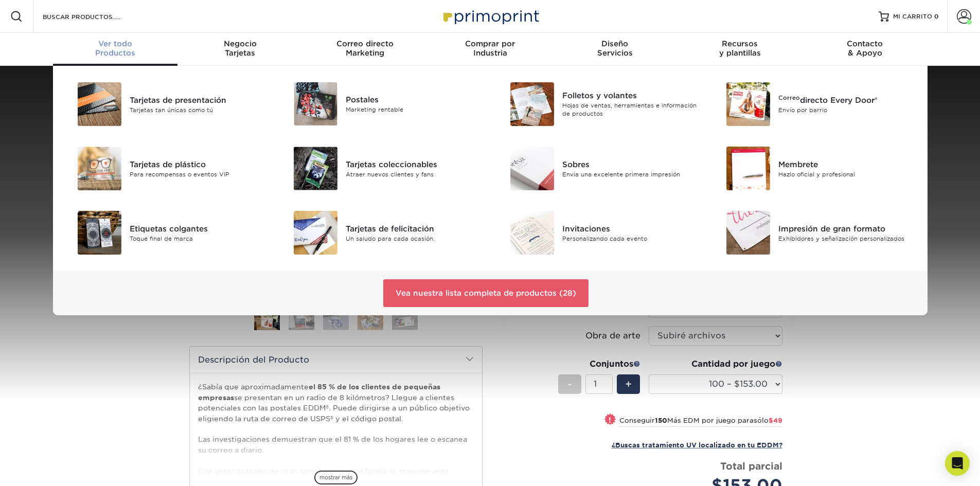
click at [120, 43] on font "Ver todo" at bounding box center [115, 43] width 34 height 9
click at [325, 182] on img at bounding box center [316, 169] width 44 height 44
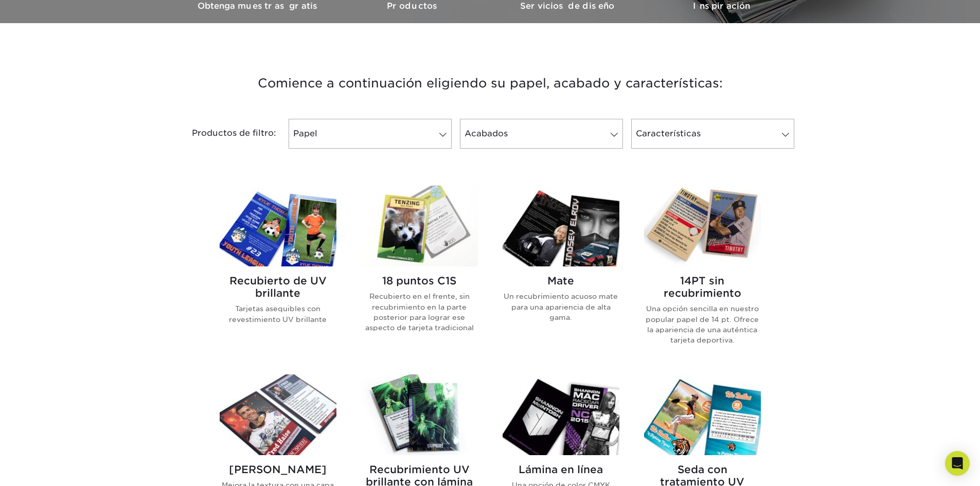
scroll to position [309, 0]
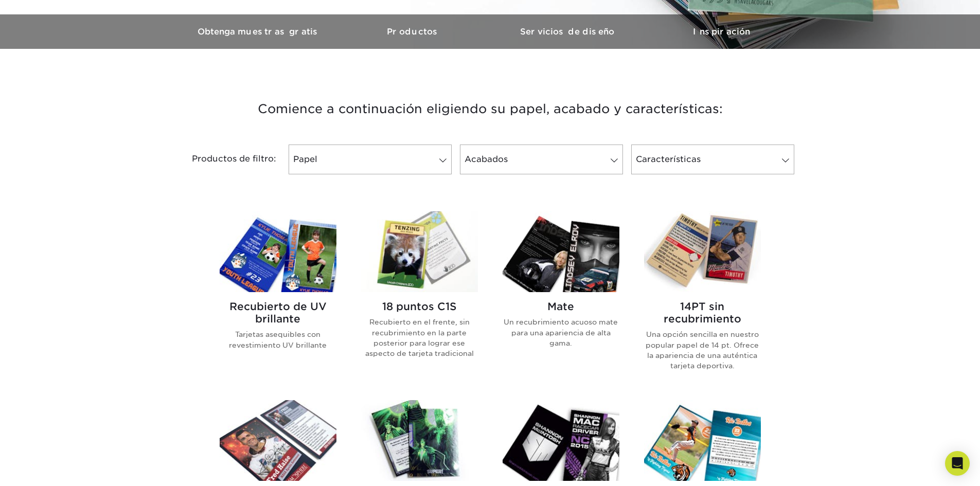
click at [266, 252] on img at bounding box center [278, 251] width 117 height 81
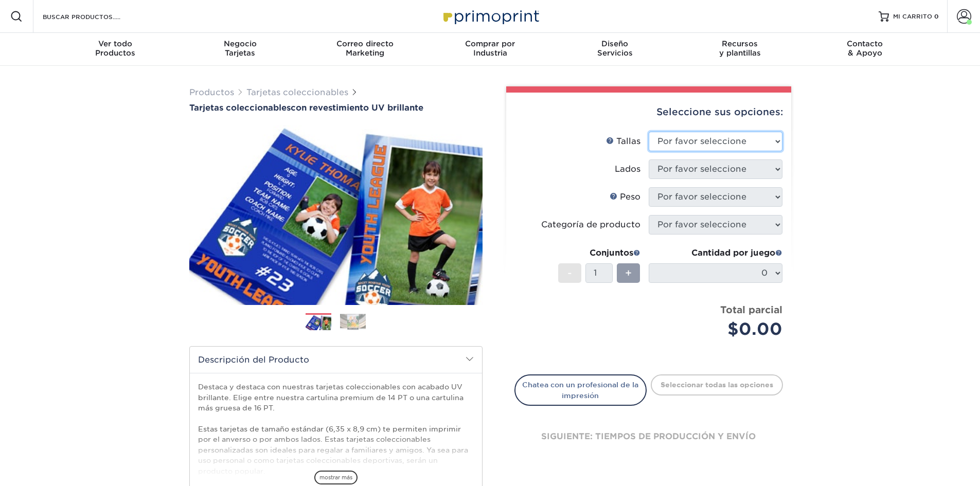
click at [733, 142] on select "Por favor seleccione 2,5" x 3,5"" at bounding box center [716, 142] width 134 height 20
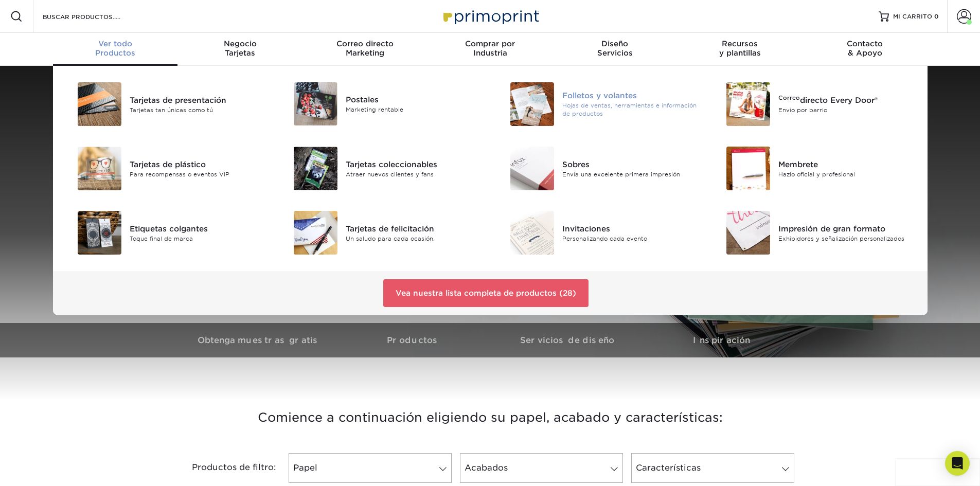
click at [561, 94] on div at bounding box center [526, 104] width 72 height 44
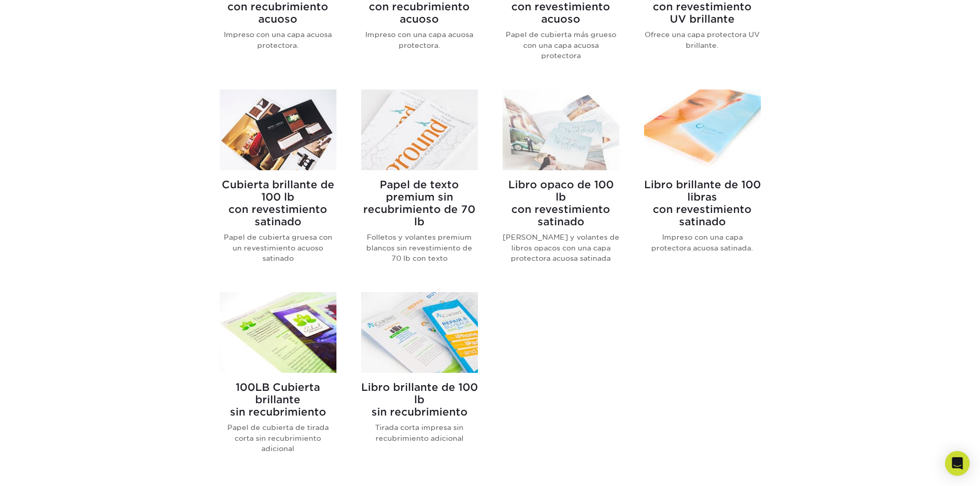
scroll to position [617, 0]
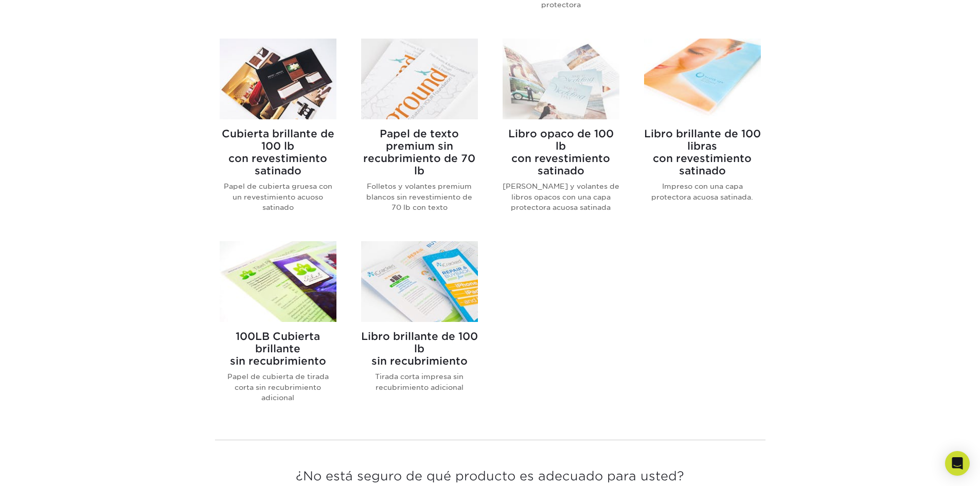
click at [430, 301] on img at bounding box center [419, 281] width 117 height 81
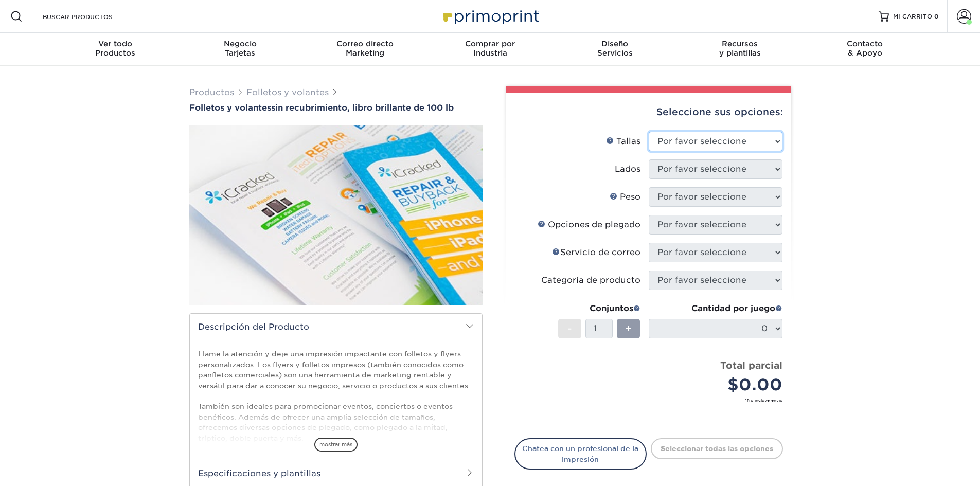
click at [684, 137] on select "Por favor seleccione 3,67" x 8,5" 4" x 6" 4" x 8,5" 4" x 9" 4" x 10" 4" x 11" 4…" at bounding box center [716, 142] width 134 height 20
select select "4.00x6.00"
click at [649, 132] on select "Por favor seleccione 3,67" x 8,5" 4" x 6" 4" x 8,5" 4" x 9" 4" x 10" 4" x 11" 4…" at bounding box center [716, 142] width 134 height 20
click at [688, 172] on select "Por favor seleccione Imprimir ambos lados Imprimir solo el frente" at bounding box center [716, 170] width 134 height 20
select select "13abbda7-1d64-4f25-8bb2-c179b224825d"
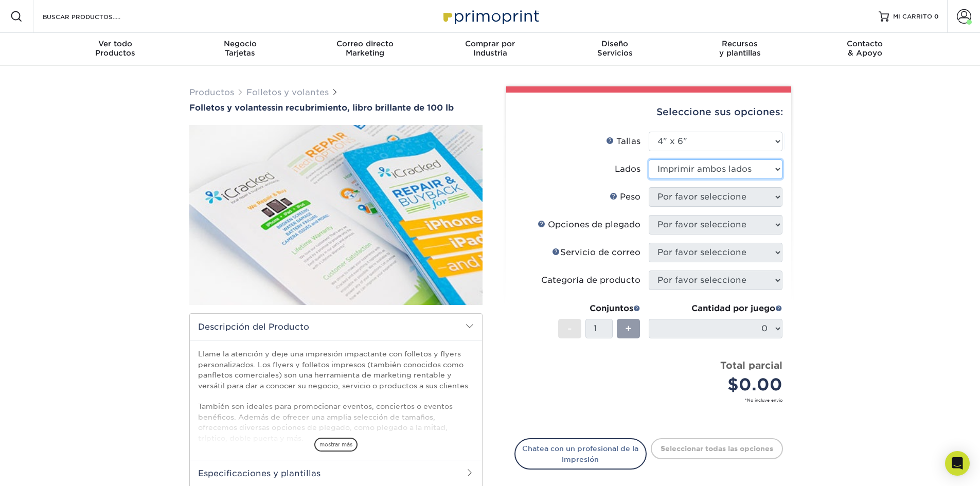
click at [649, 160] on select "Por favor seleccione Imprimir ambos lados Imprimir solo el frente" at bounding box center [716, 170] width 134 height 20
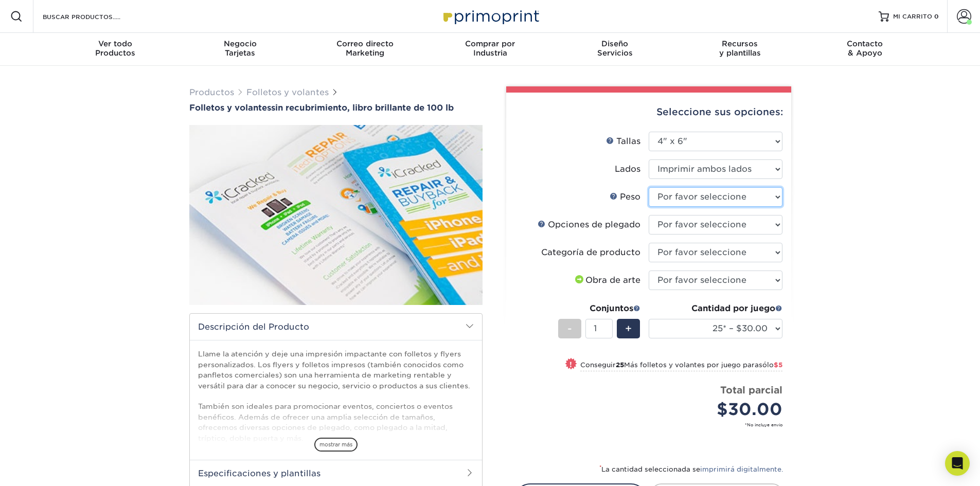
click at [680, 198] on select "Por favor seleccione 100 libras" at bounding box center [716, 197] width 134 height 20
select select "100LB"
click at [649, 187] on select "Por favor seleccione 100 libras" at bounding box center [716, 197] width 134 height 20
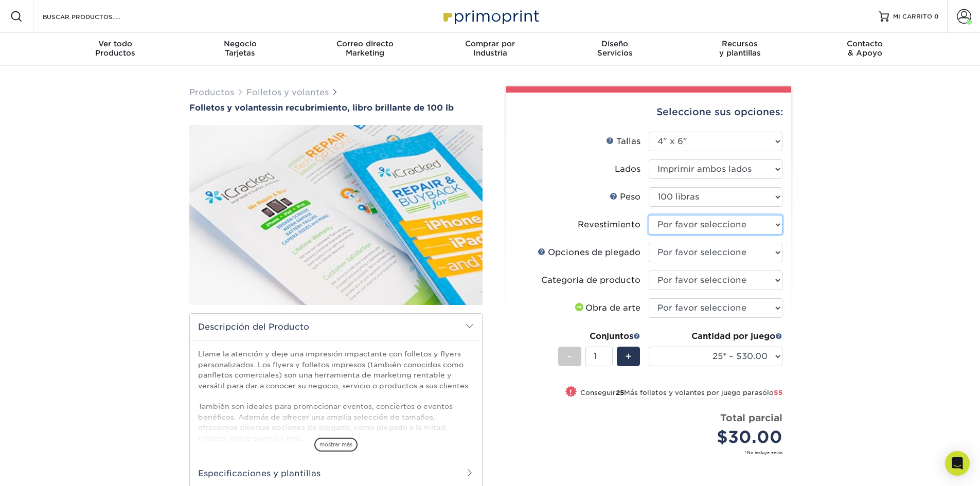
click at [664, 222] on select at bounding box center [716, 225] width 134 height 20
select select "3e7618de-abca-4bda-9f97-8b9129e913d8"
click at [649, 215] on select at bounding box center [716, 225] width 134 height 20
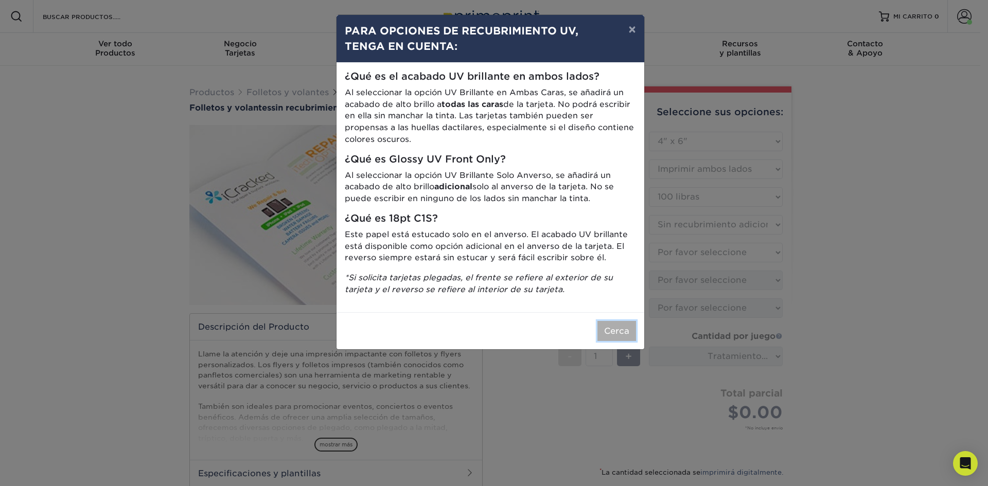
click at [613, 329] on font "Cerca" at bounding box center [616, 331] width 25 height 10
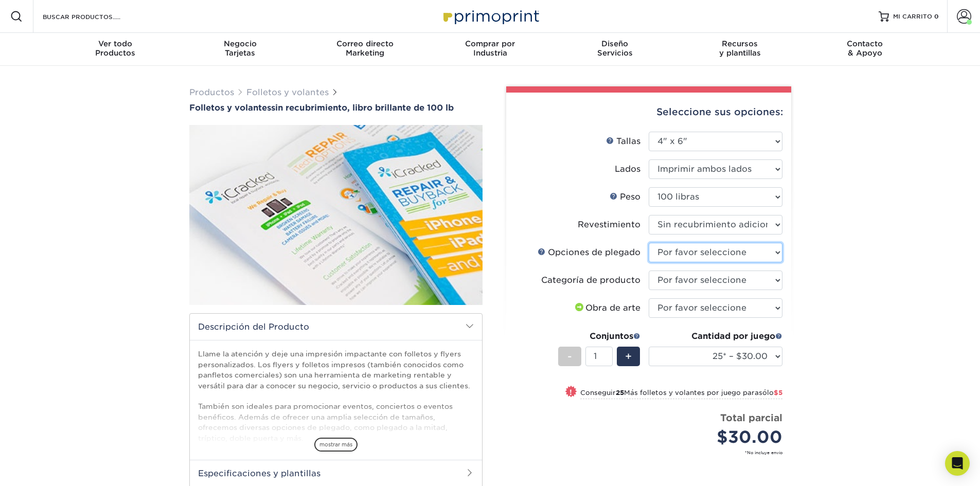
click at [675, 256] on select "Por favor seleccione PLANO - Sin plegado" at bounding box center [716, 253] width 134 height 20
select select "9b1d5825-34d1-4721-9874-ed79abb003d7"
click at [649, 243] on select "Por favor seleccione PLANO - Sin plegado" at bounding box center [716, 253] width 134 height 20
click at [679, 282] on select "Por favor seleccione Volantes y folletos" at bounding box center [716, 281] width 134 height 20
select select "1a668080-6b7c-4174-b399-2c3833b27ef4"
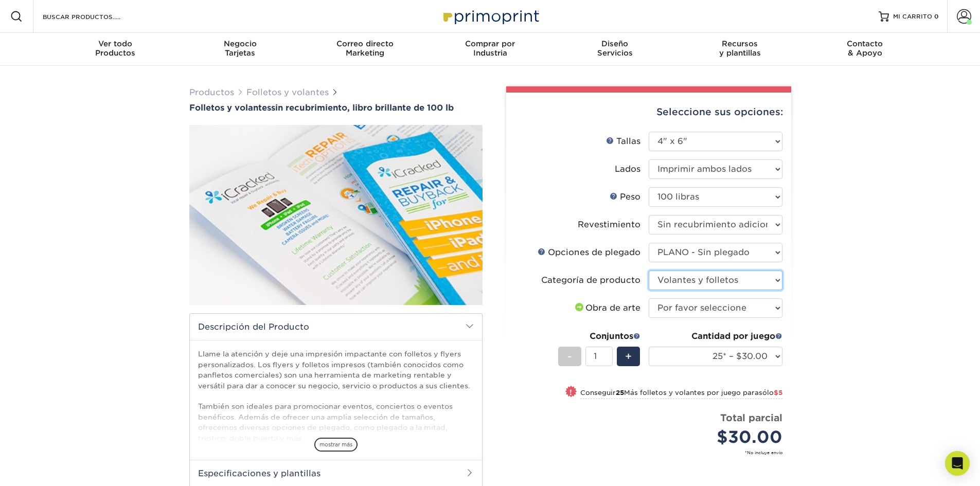
click at [649, 271] on select "Por favor seleccione Volantes y folletos" at bounding box center [716, 281] width 134 height 20
click at [691, 306] on select "Por favor seleccione Subiré archivos Necesito un diseño - $175" at bounding box center [716, 308] width 134 height 20
select select "upload"
click at [649, 298] on select "Por favor seleccione Subiré archivos Necesito un diseño - $175" at bounding box center [716, 308] width 134 height 20
click at [688, 360] on select "25* – $30.00 50* – $35.00 75* – $42.00 100* – $52.00 250* – $66.00 500 – $97.00" at bounding box center [716, 357] width 134 height 20
